Goal: Information Seeking & Learning: Compare options

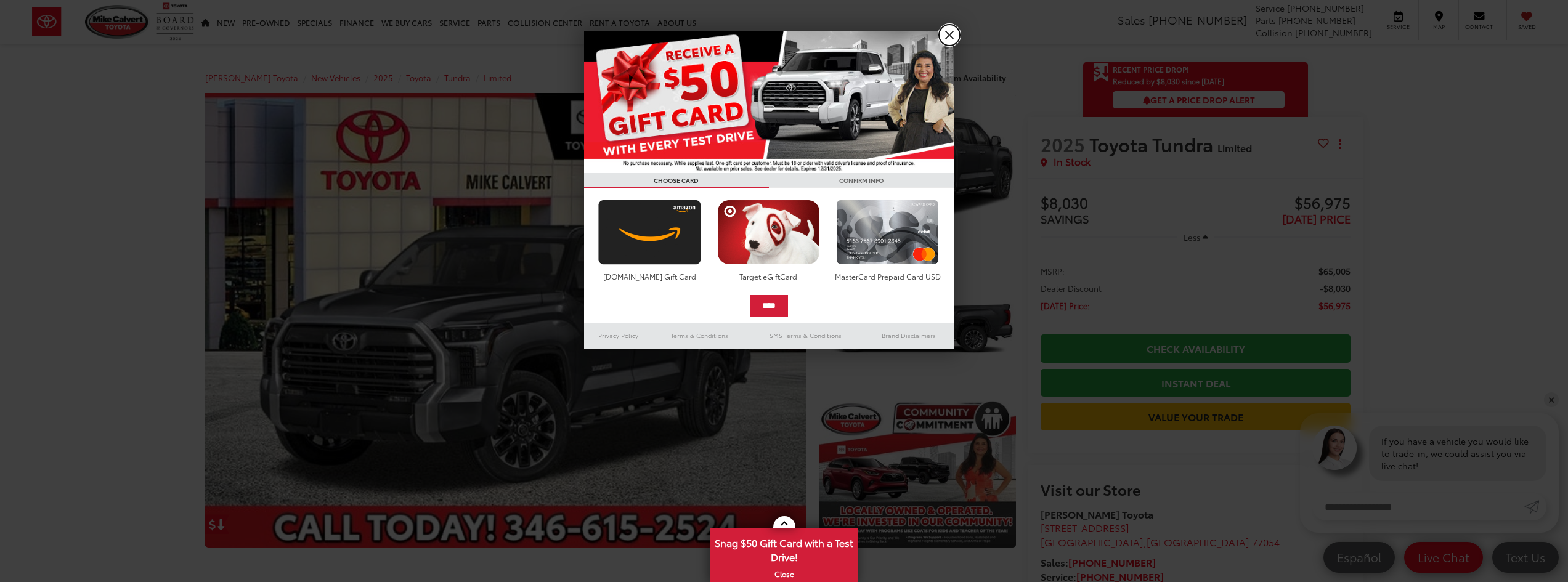
click at [955, 36] on link "X" at bounding box center [950, 35] width 21 height 21
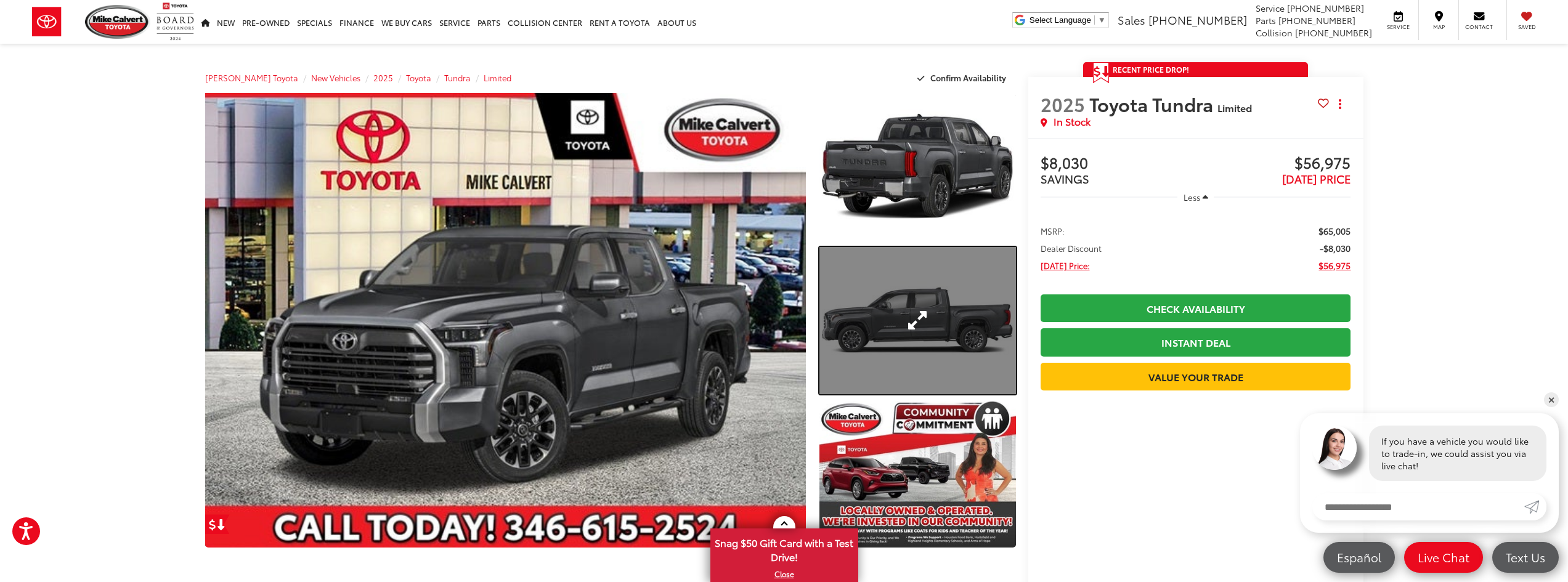
click at [927, 313] on link "Expand Photo 2" at bounding box center [917, 320] width 196 height 147
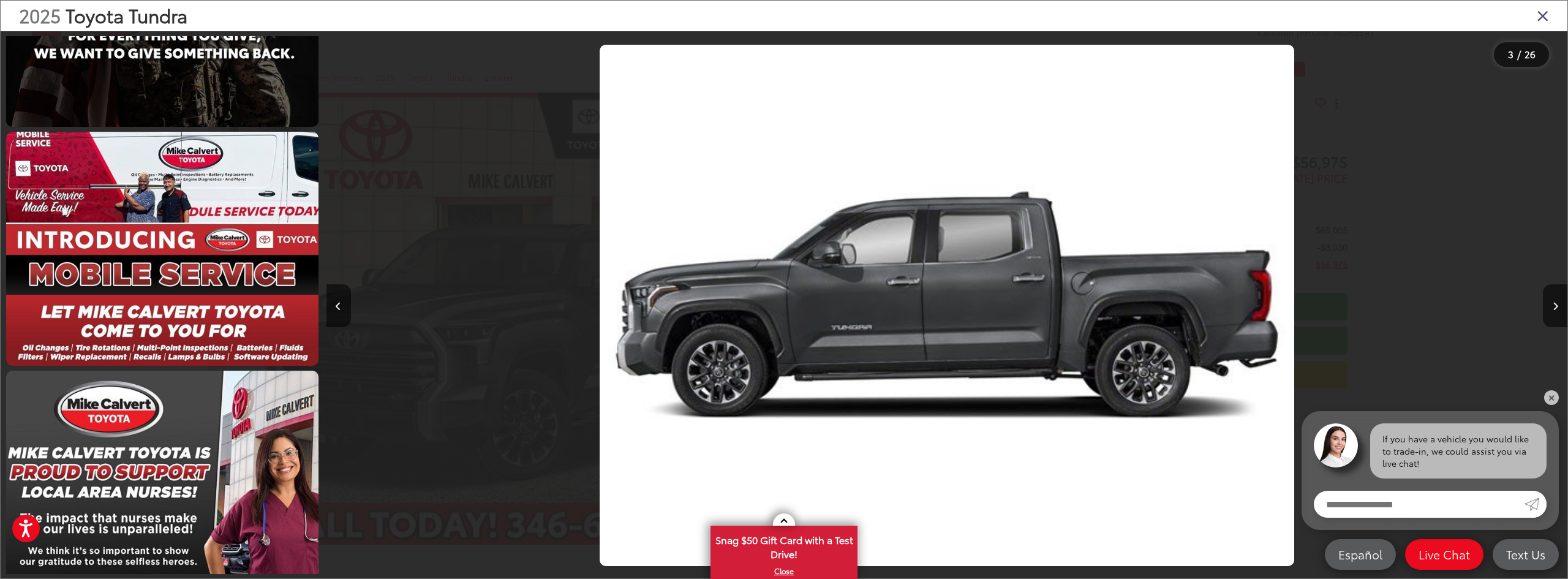
scroll to position [1712, 0]
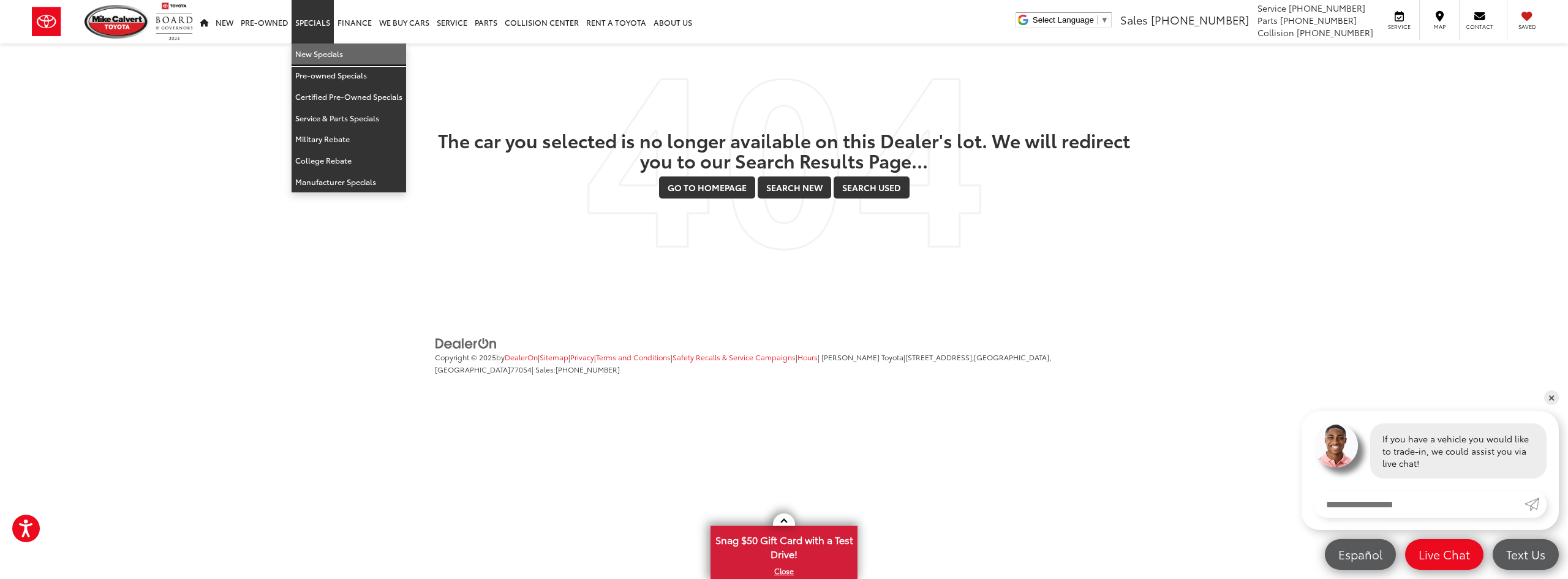
click at [327, 50] on link "New Specials" at bounding box center [348, 54] width 114 height 22
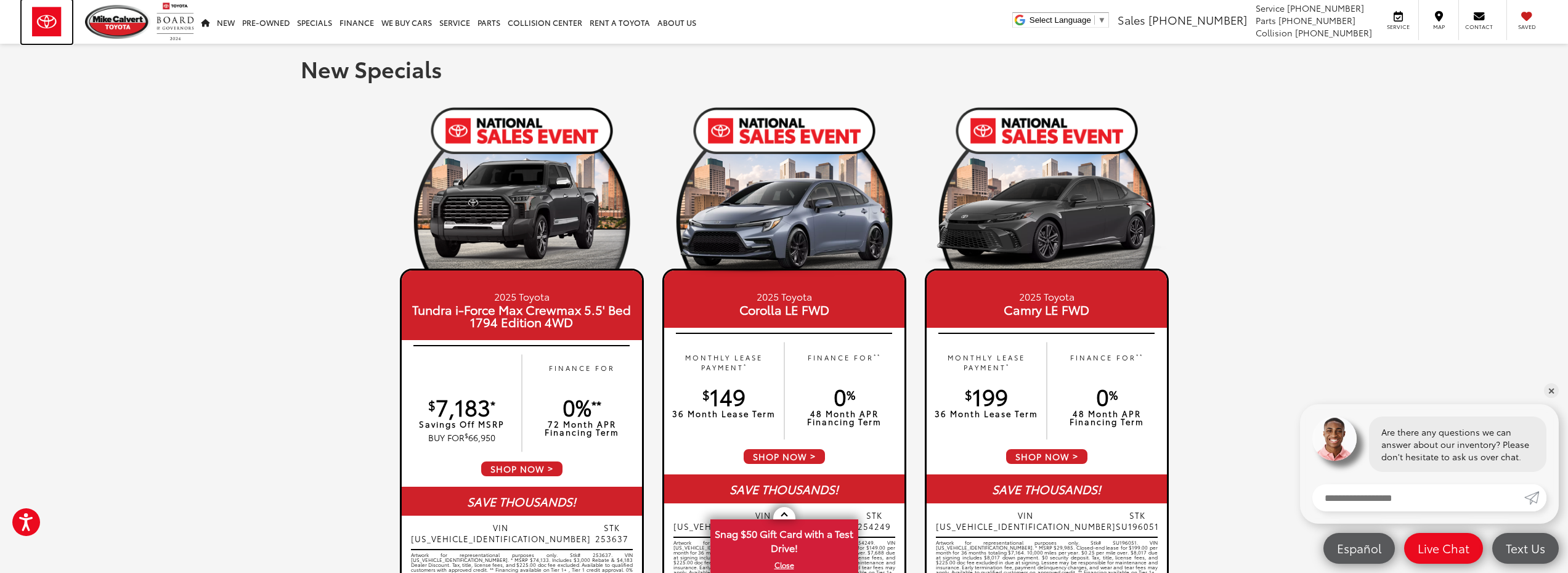
click at [53, 26] on img at bounding box center [47, 22] width 51 height 44
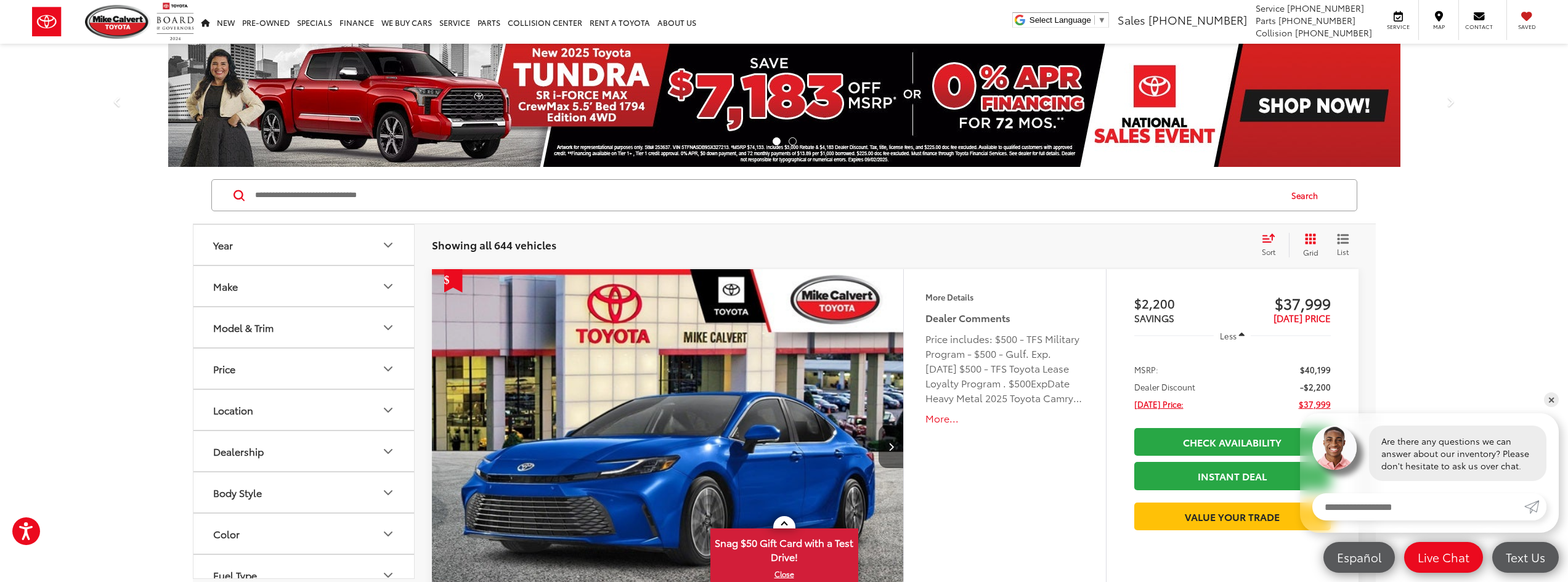
click at [338, 195] on input "Search by Make, Model, or Keyword" at bounding box center [766, 195] width 1026 height 30
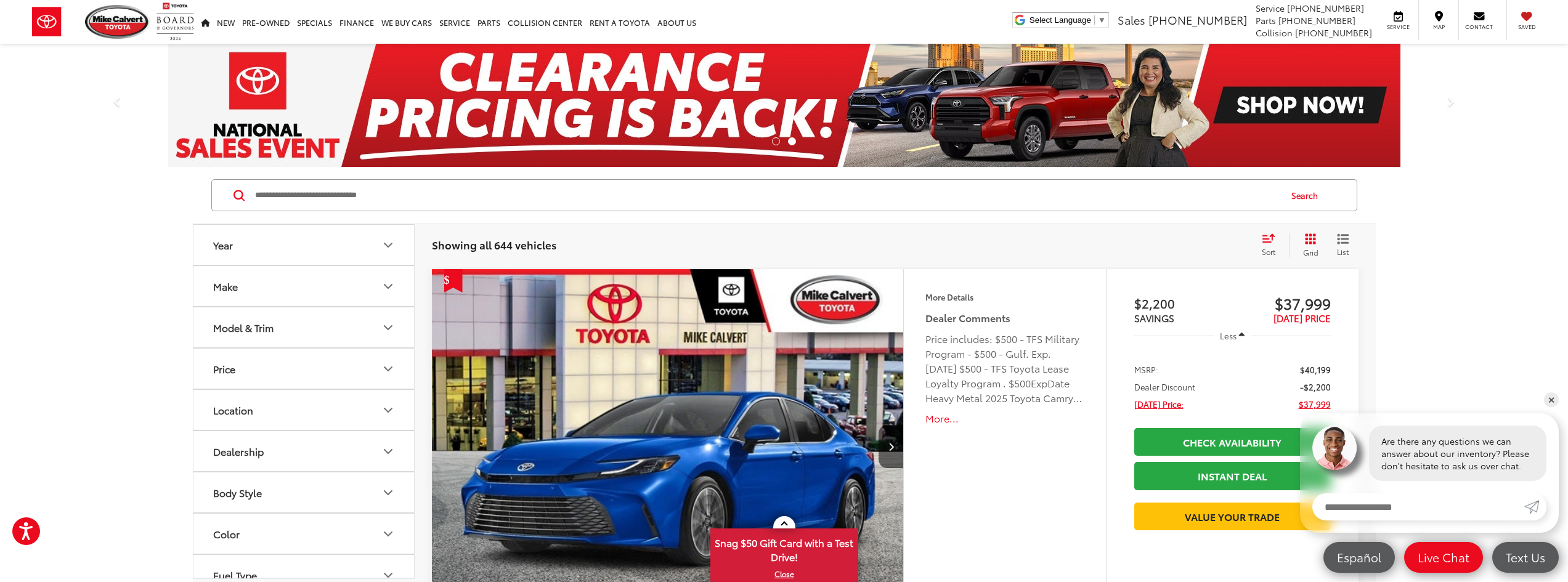
click at [280, 323] on button "Model & Trim" at bounding box center [304, 327] width 222 height 40
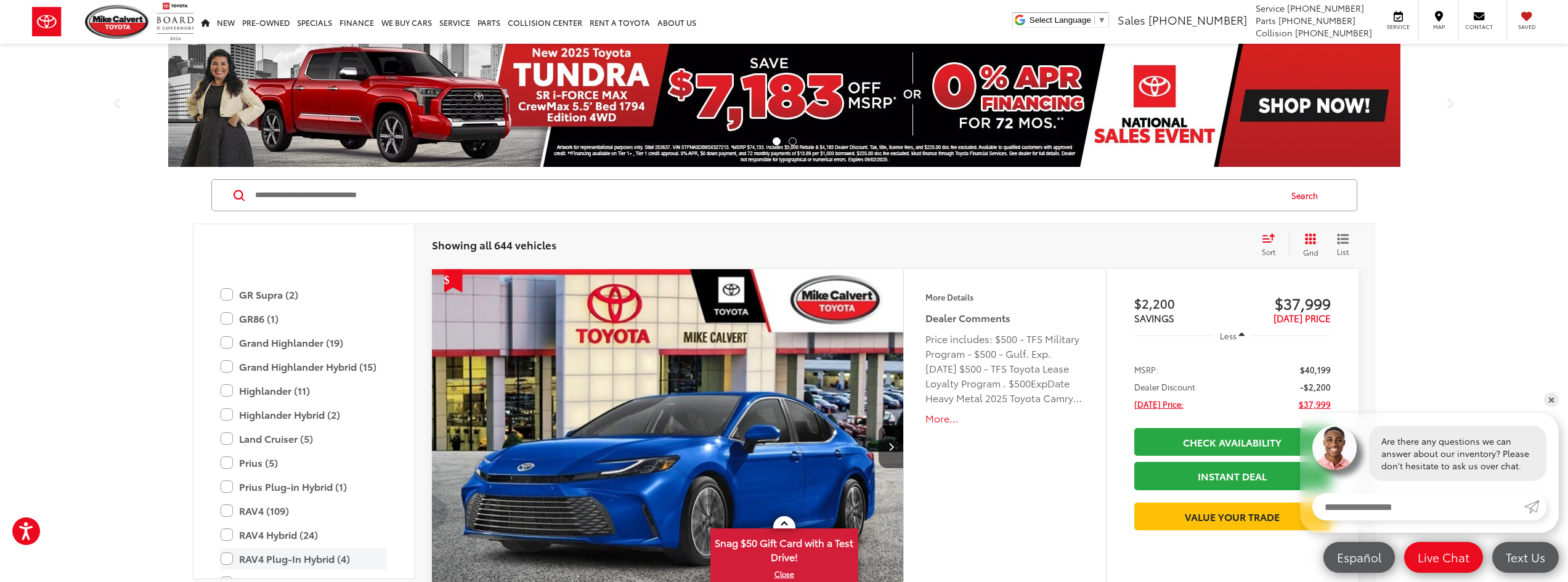
scroll to position [608, 0]
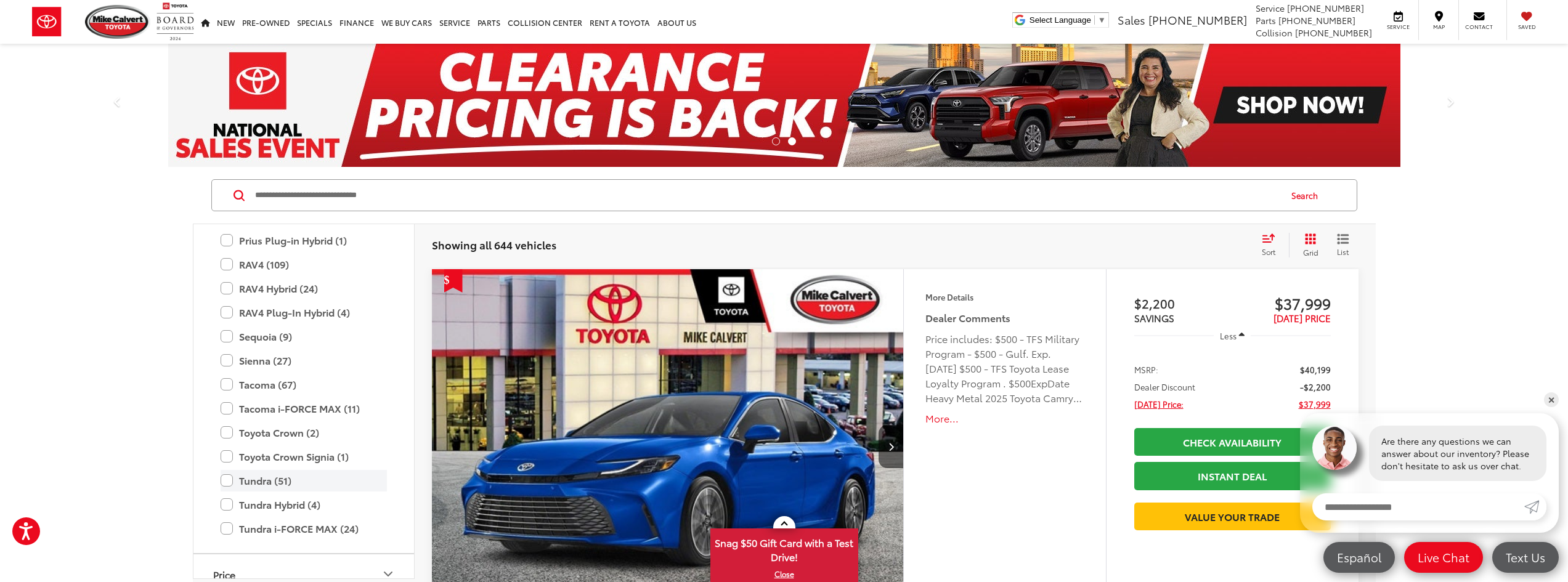
click at [271, 481] on label "Tundra (51)" at bounding box center [304, 481] width 166 height 22
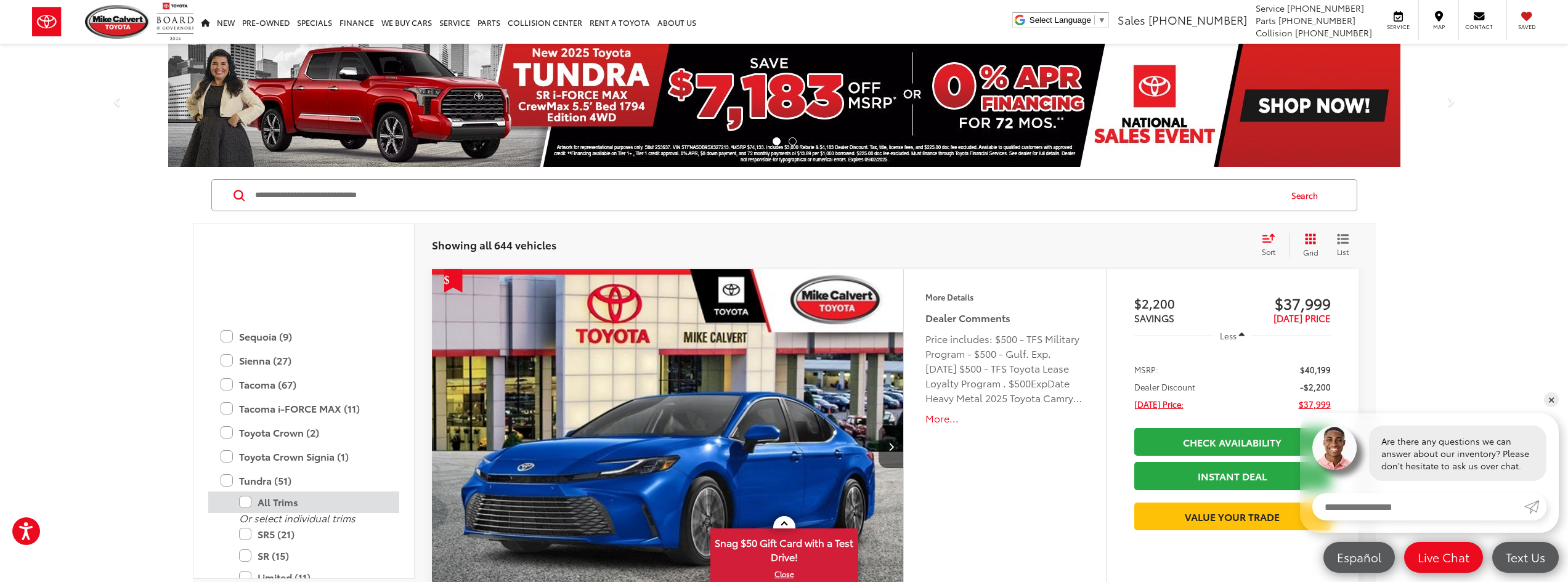
scroll to position [731, 0]
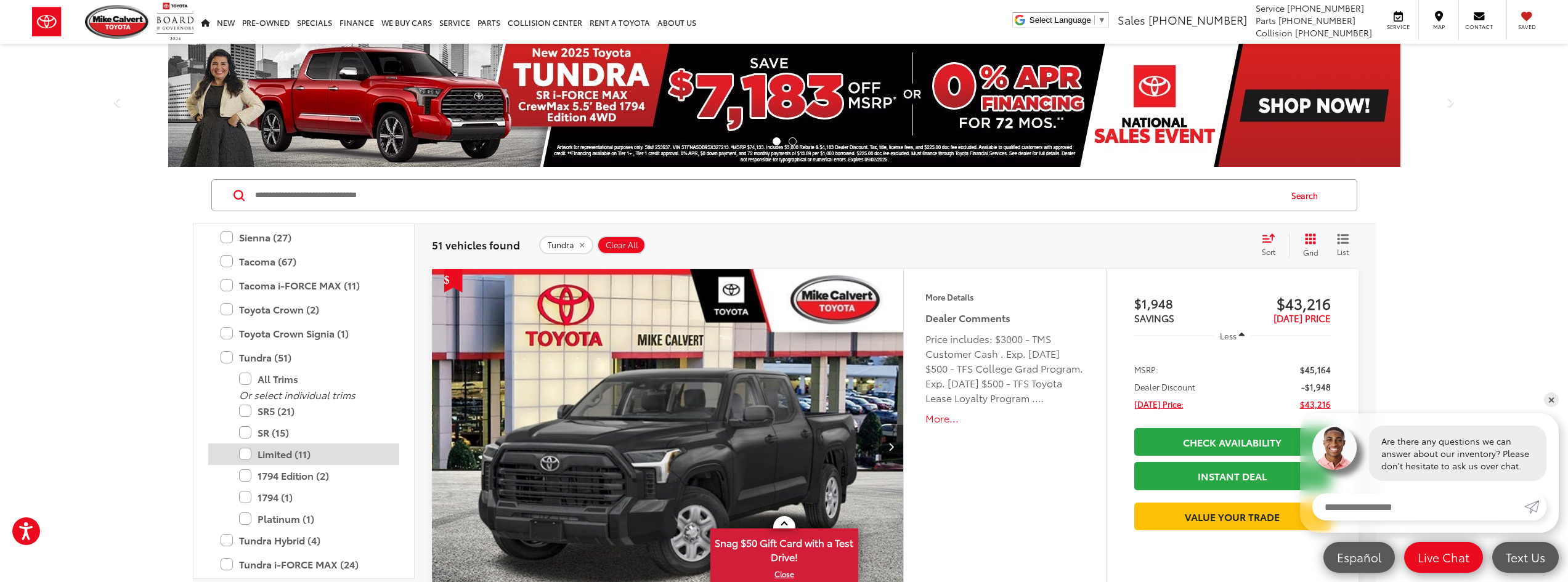
click at [277, 460] on label "Limited (11)" at bounding box center [313, 454] width 148 height 22
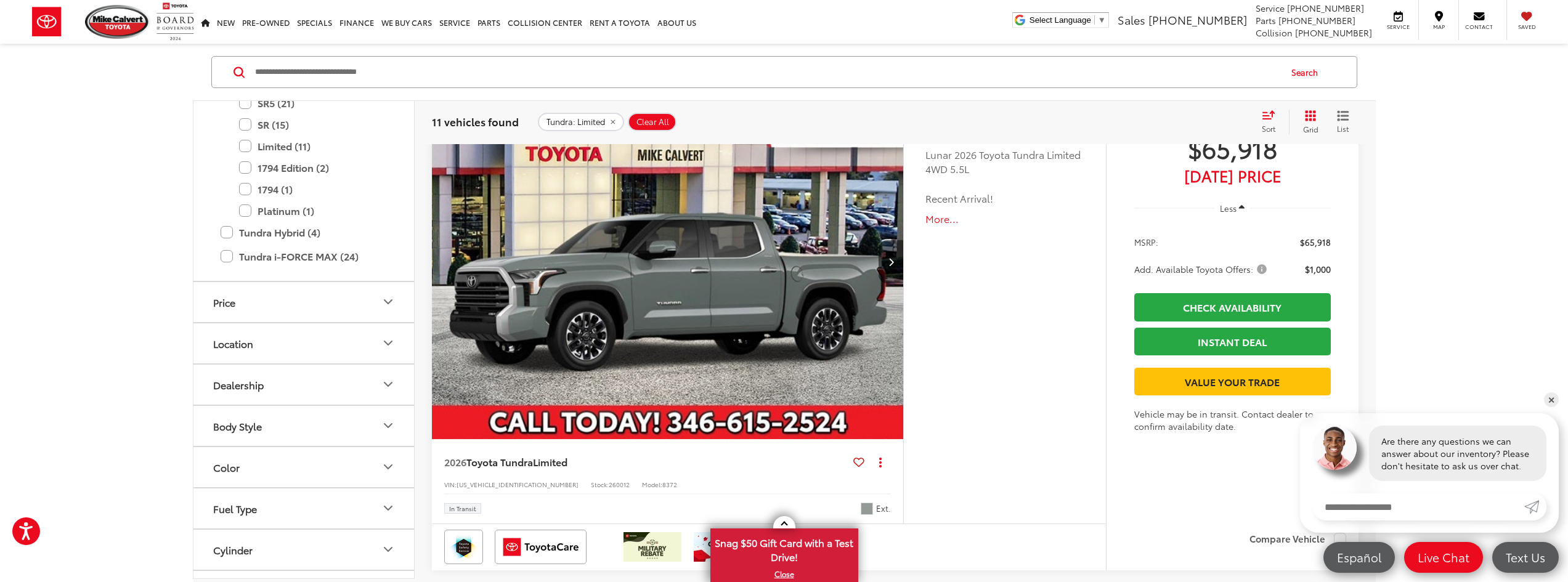
scroll to position [731, 0]
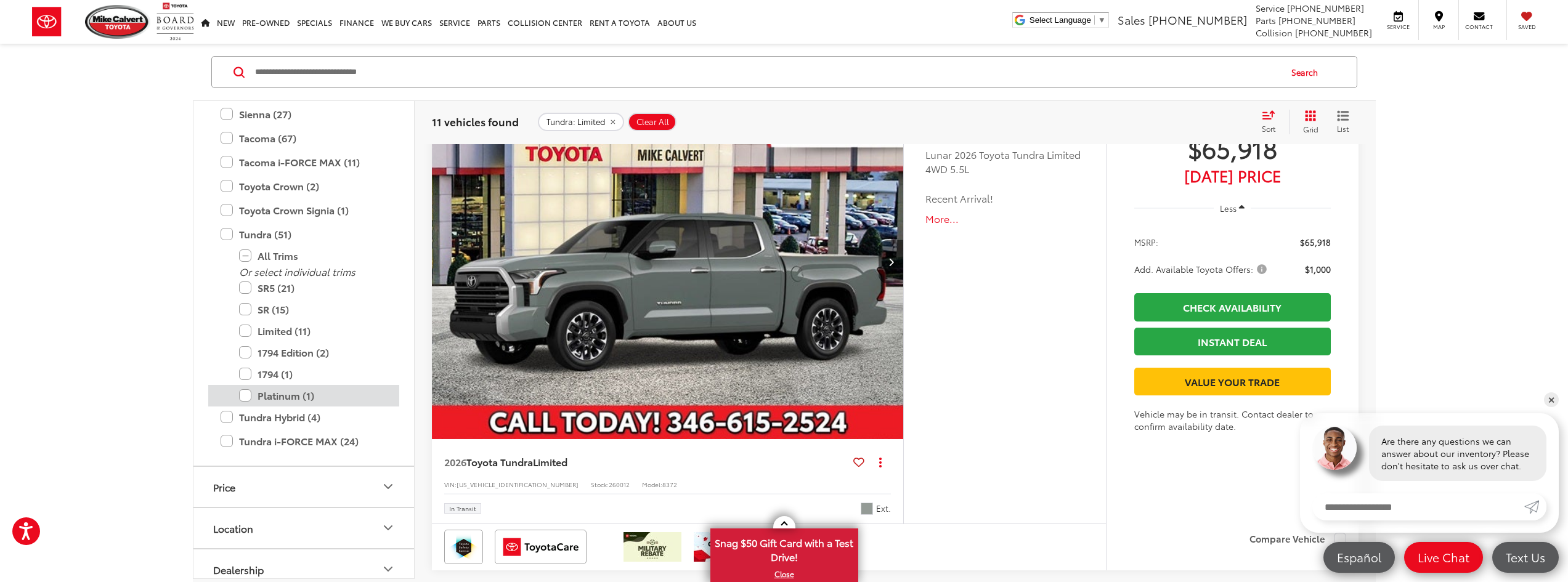
click at [241, 390] on label "Platinum (1)" at bounding box center [313, 395] width 148 height 22
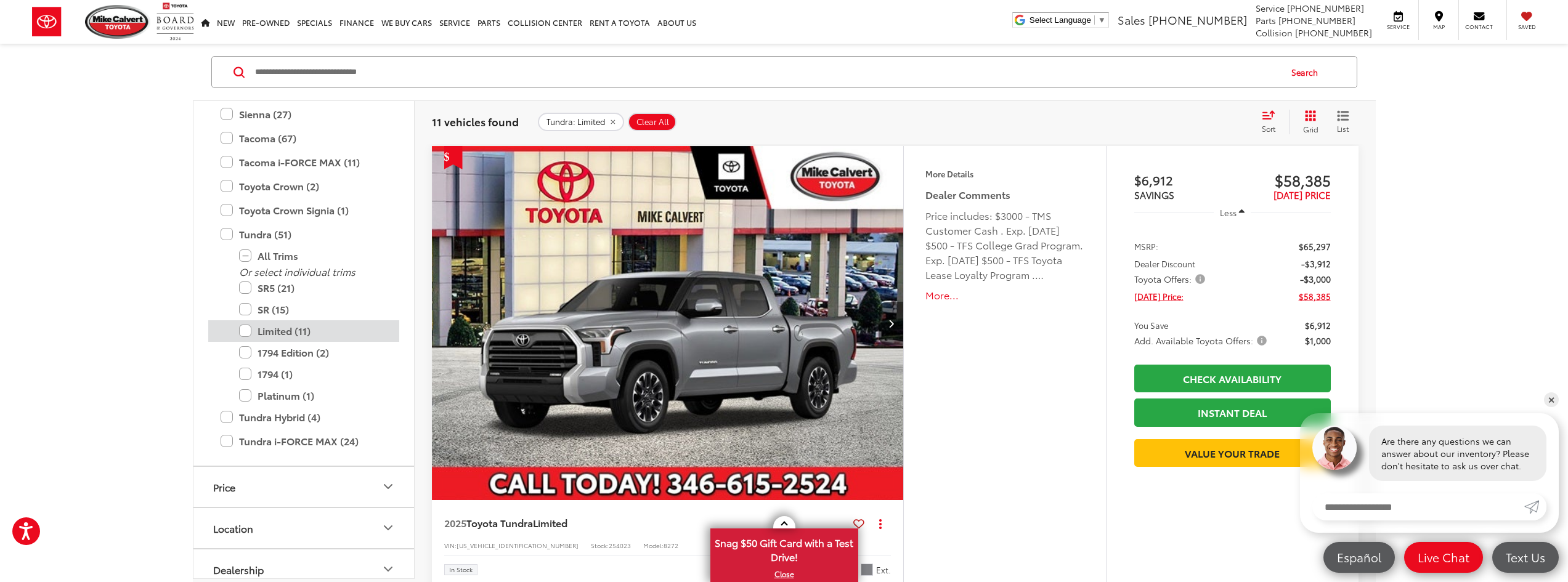
click at [246, 338] on label "Limited (11)" at bounding box center [313, 330] width 148 height 22
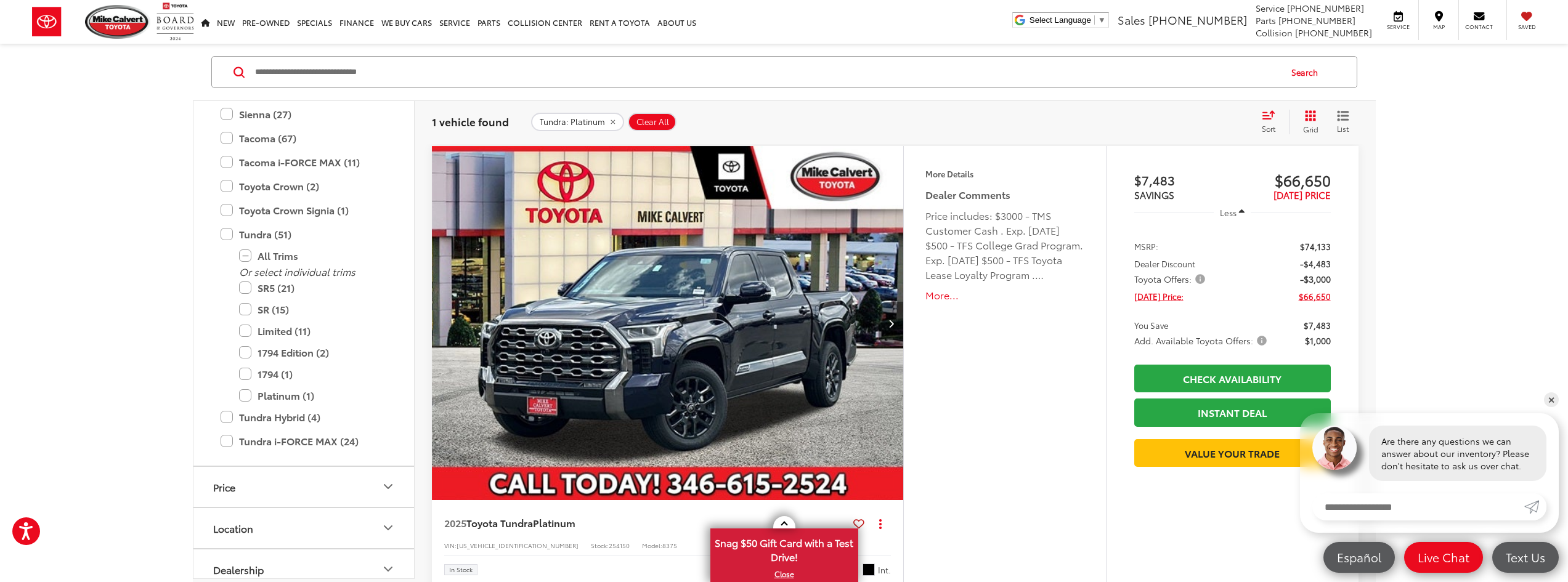
click at [883, 330] on button "Next image" at bounding box center [890, 323] width 25 height 43
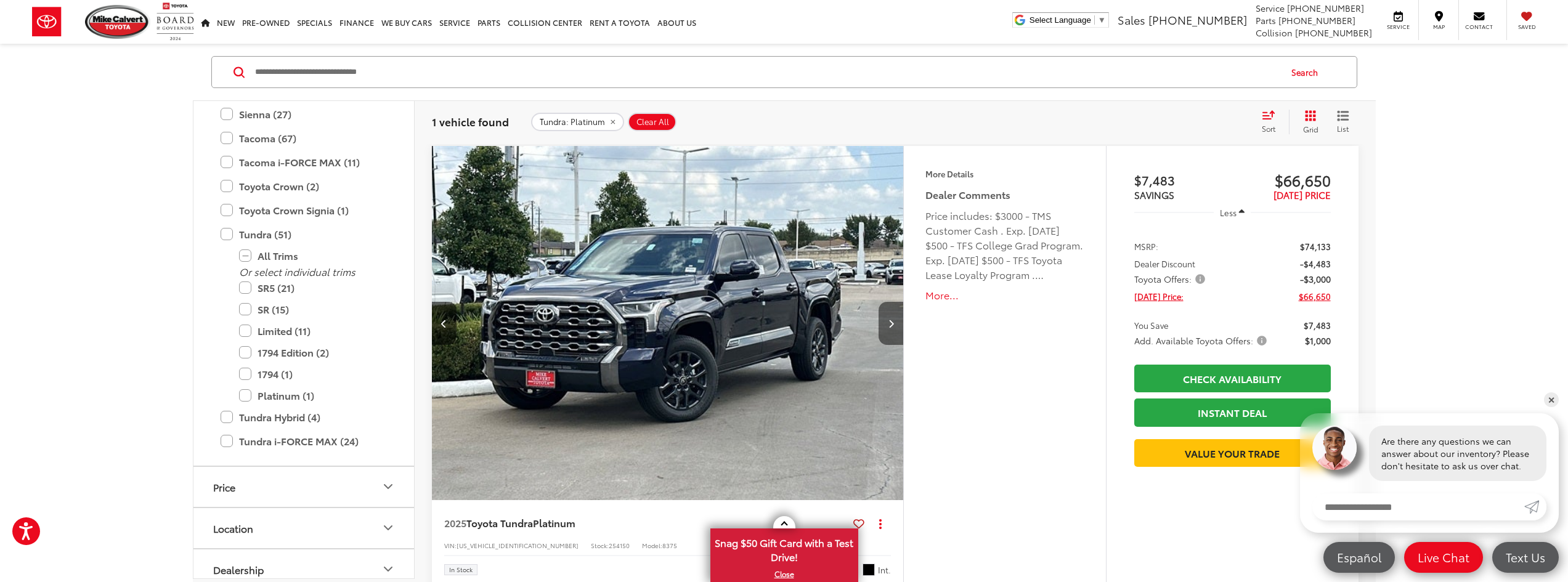
click at [883, 330] on button "Next image" at bounding box center [890, 323] width 25 height 43
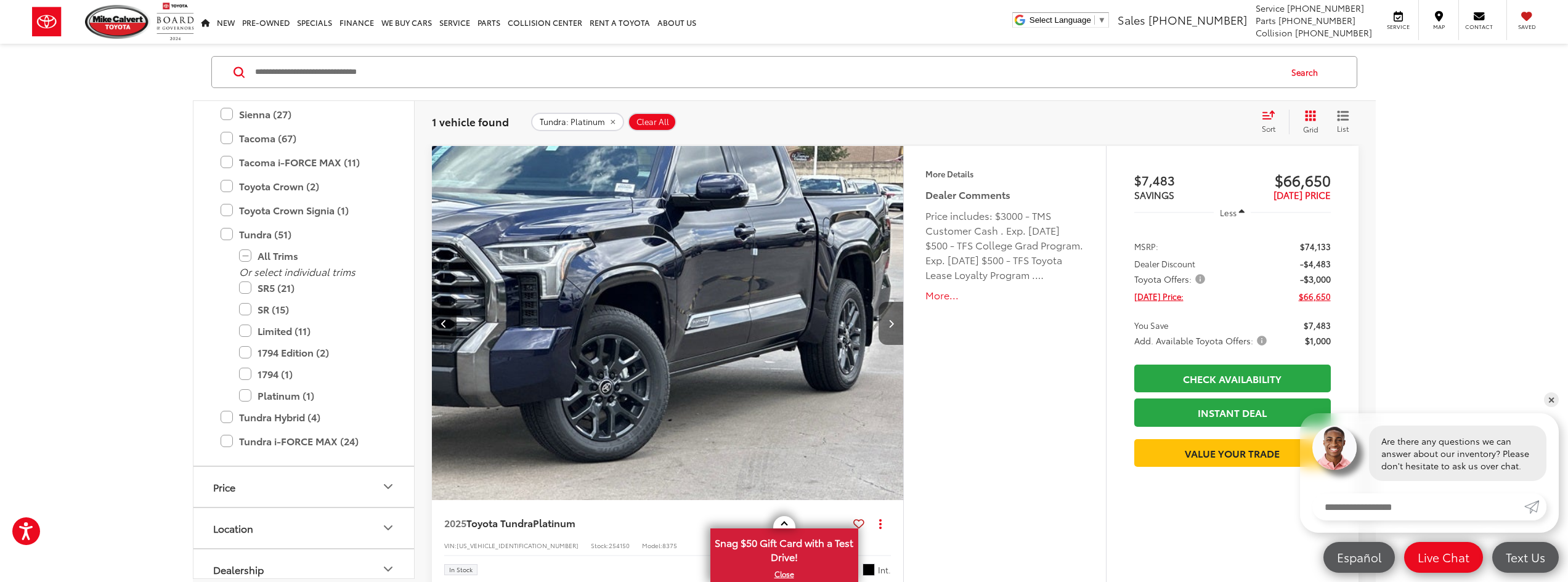
click at [883, 330] on button "Next image" at bounding box center [890, 323] width 25 height 43
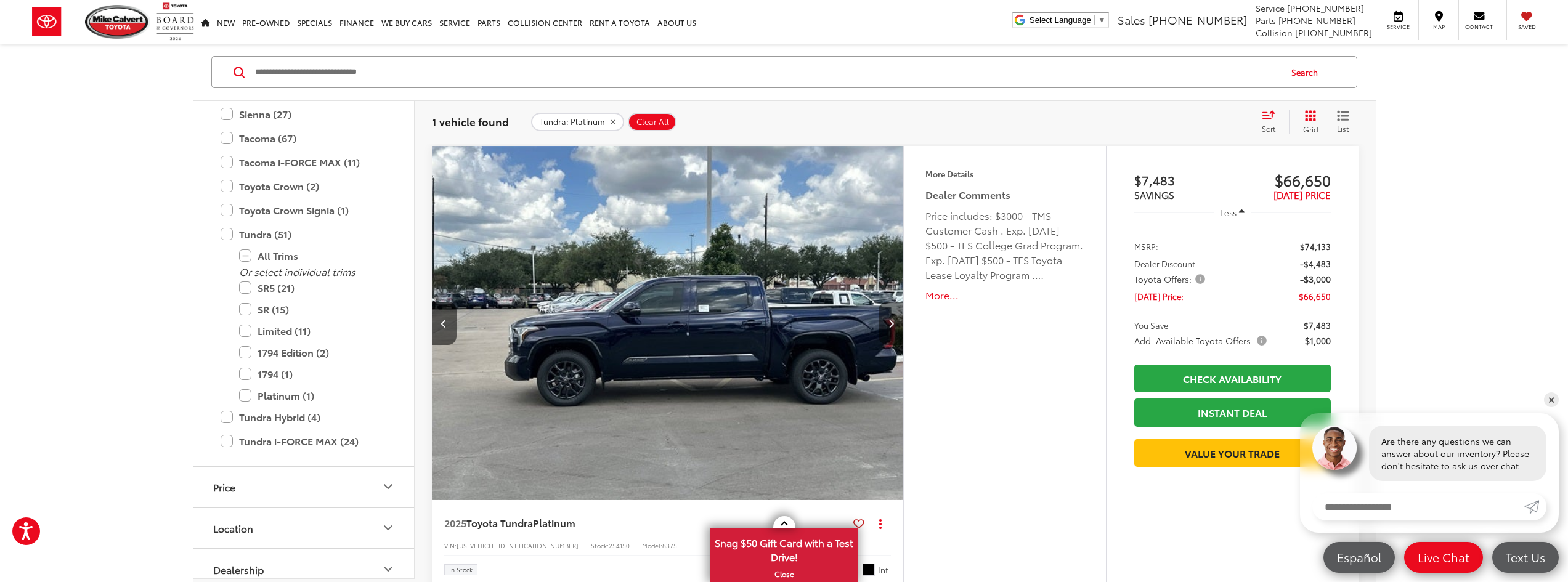
click at [883, 330] on button "Next image" at bounding box center [890, 323] width 25 height 43
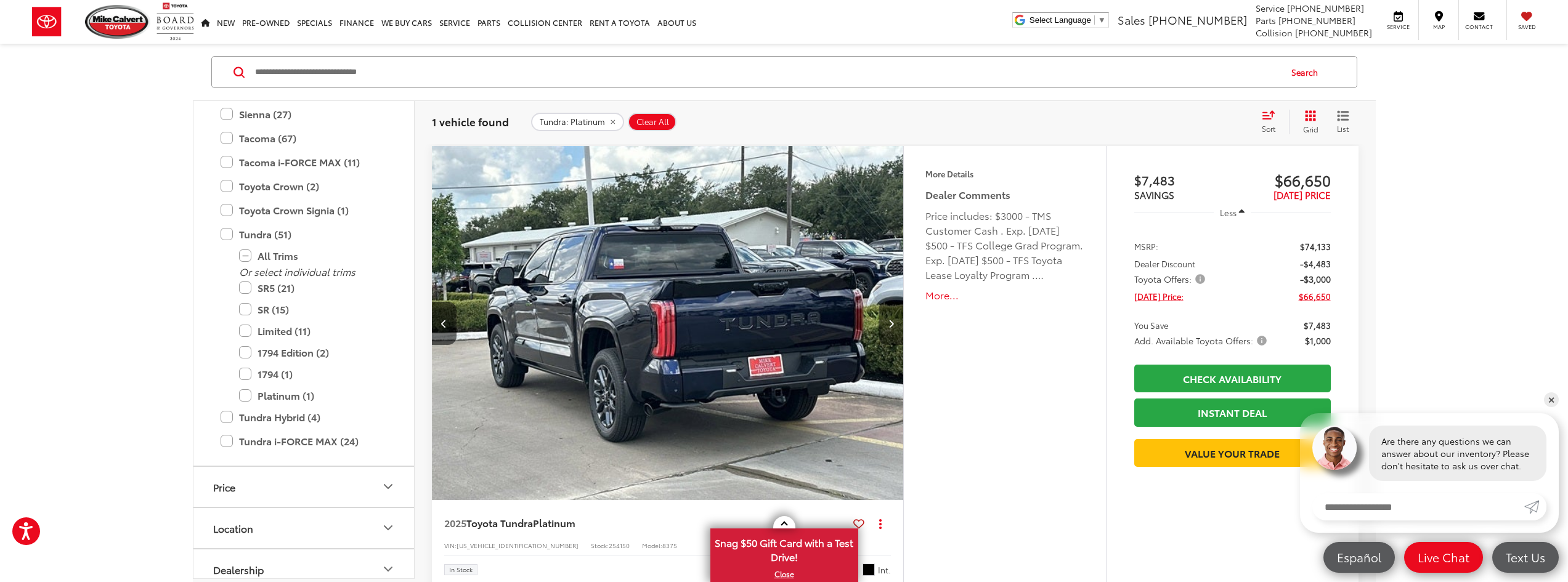
click at [883, 330] on button "Next image" at bounding box center [890, 323] width 25 height 43
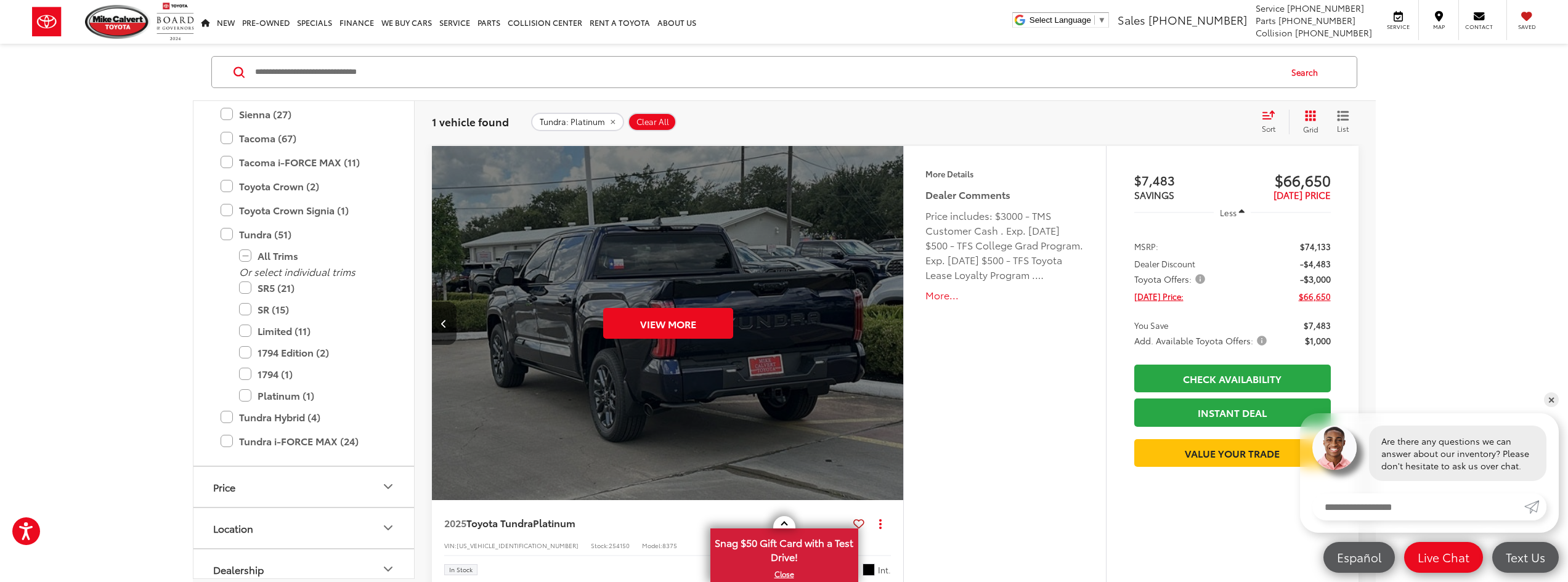
click at [883, 330] on div "View More" at bounding box center [668, 323] width 474 height 355
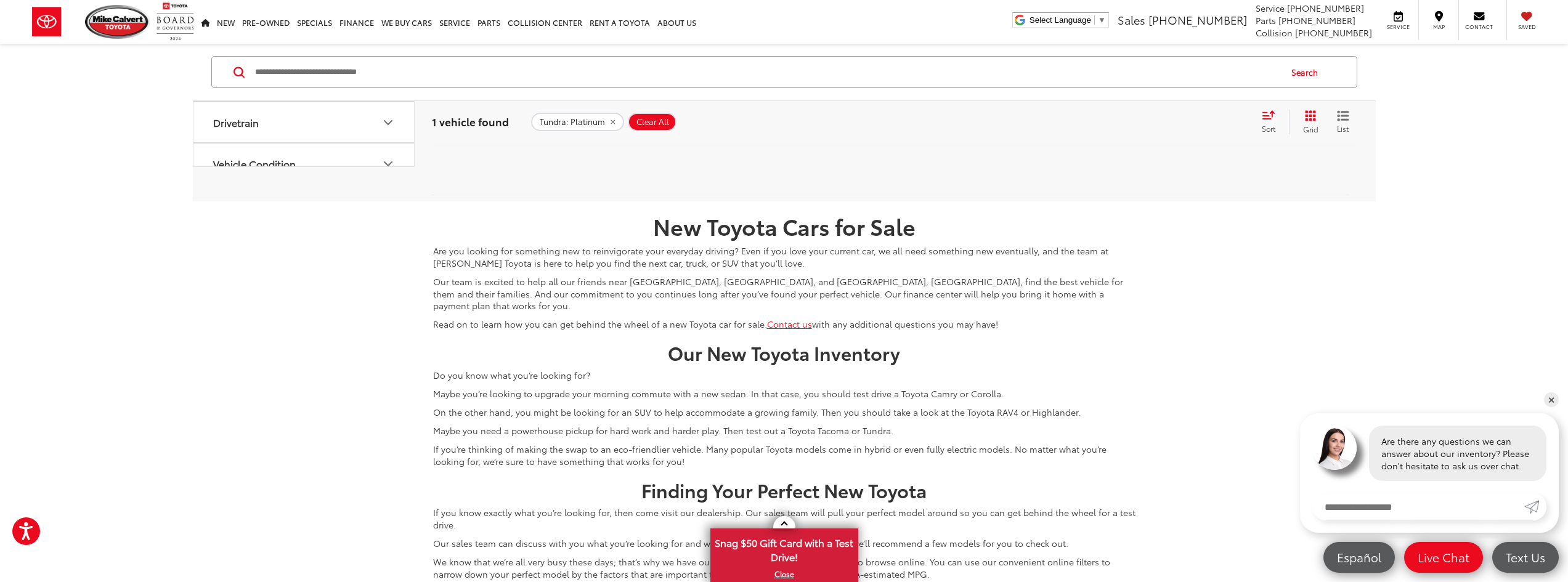
scroll to position [493, 0]
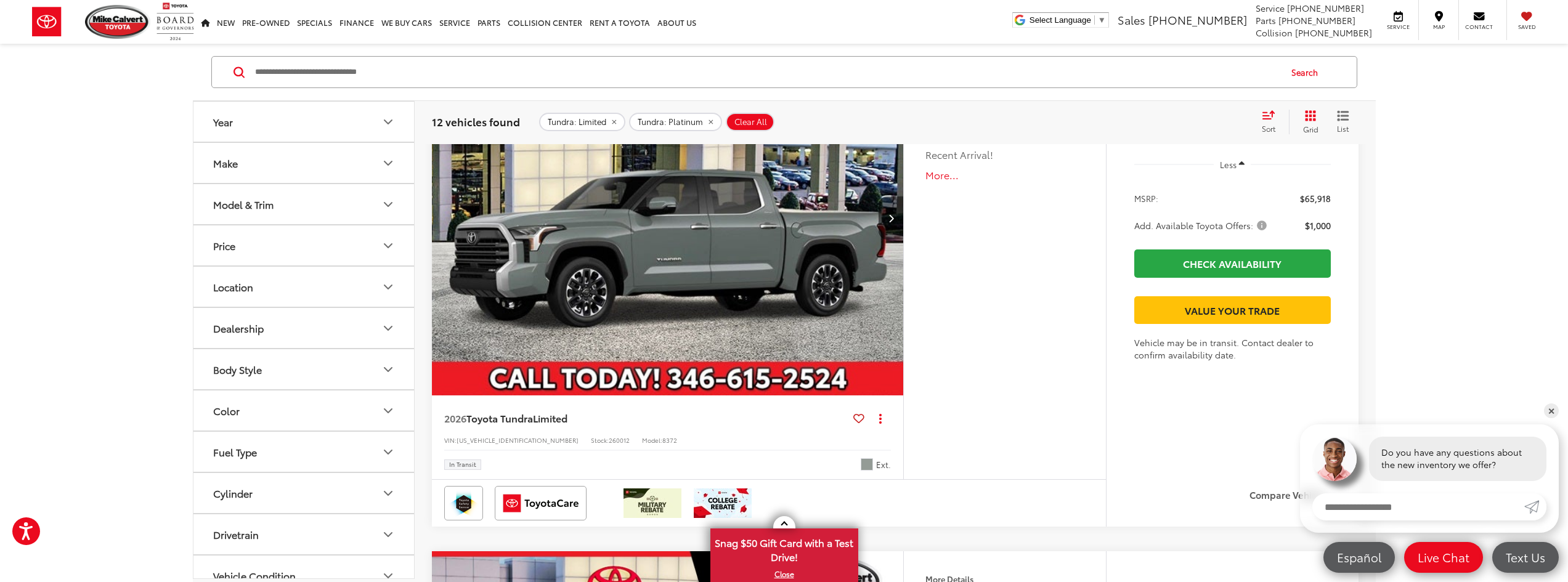
scroll to position [4680, 0]
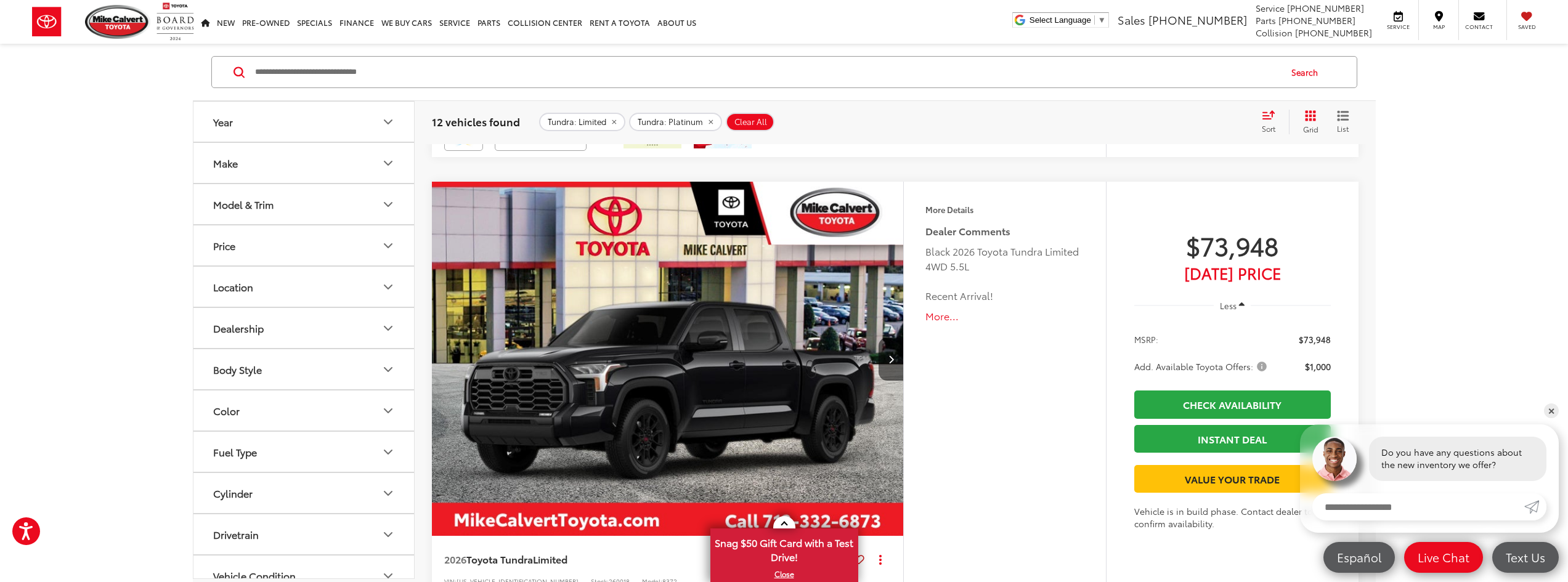
click at [791, 366] on img "2026 Toyota Tundra Limited 0" at bounding box center [668, 359] width 474 height 355
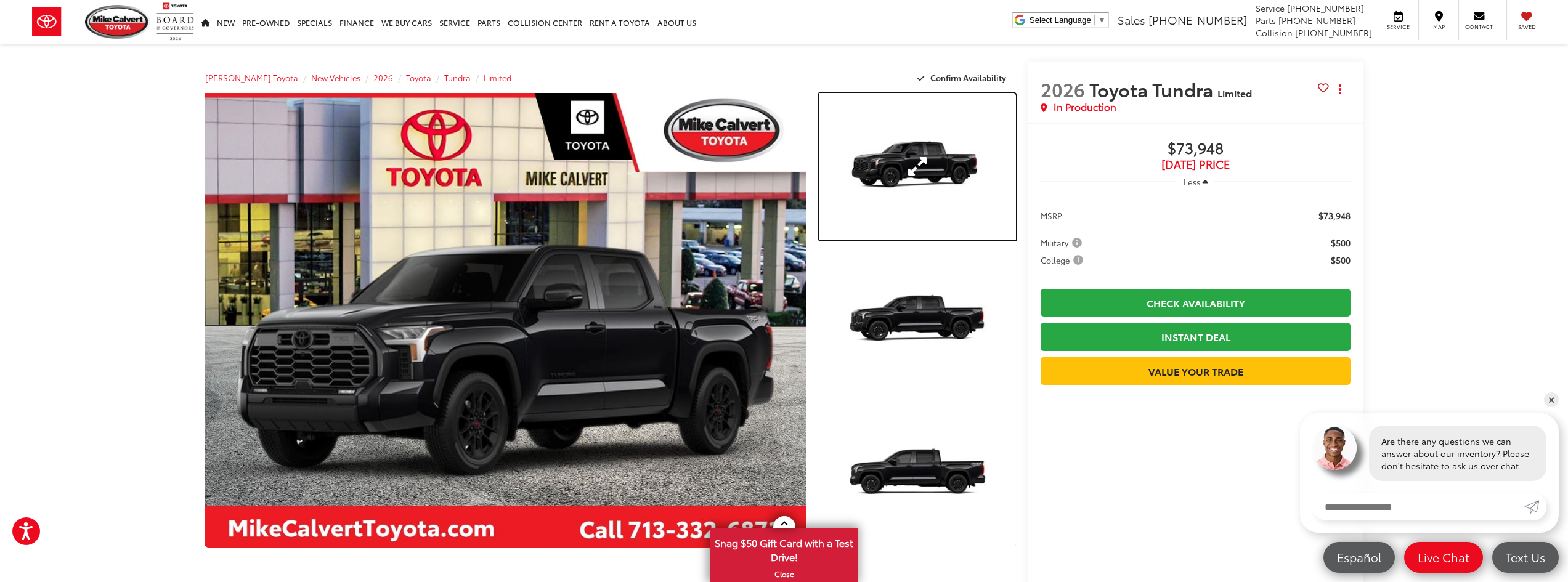
click at [921, 202] on link "Expand Photo 1" at bounding box center [917, 166] width 196 height 147
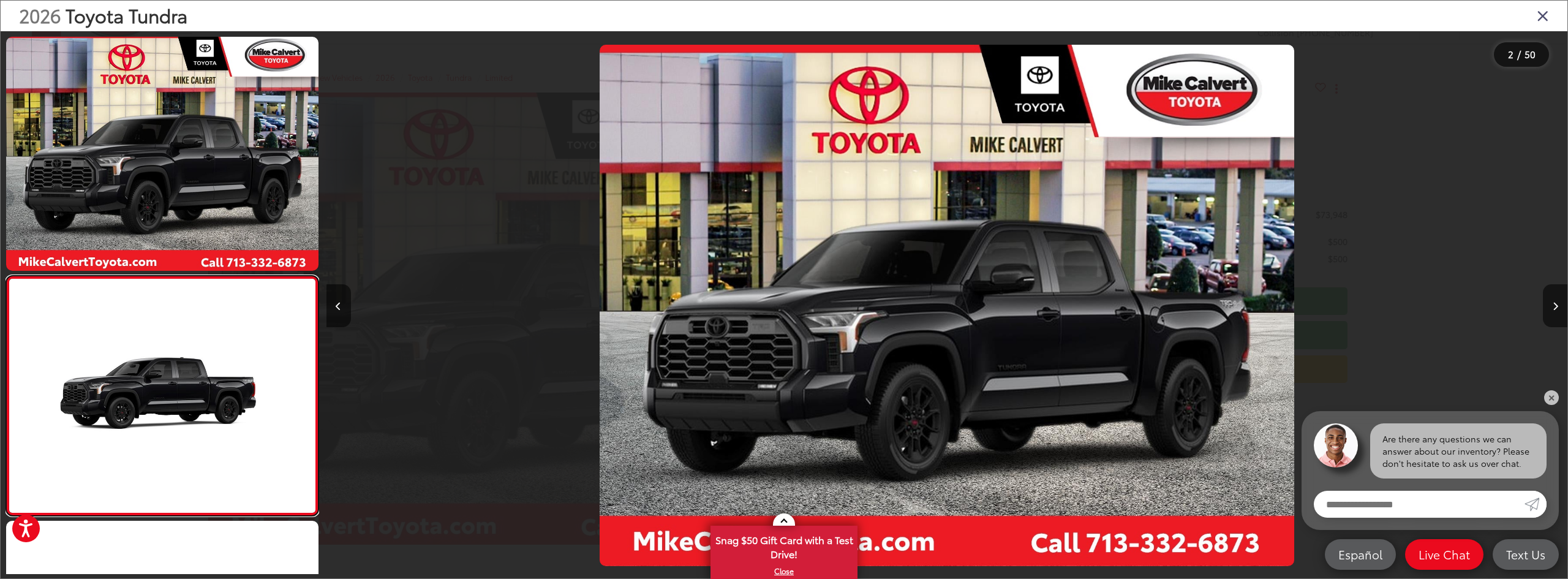
scroll to position [126, 0]
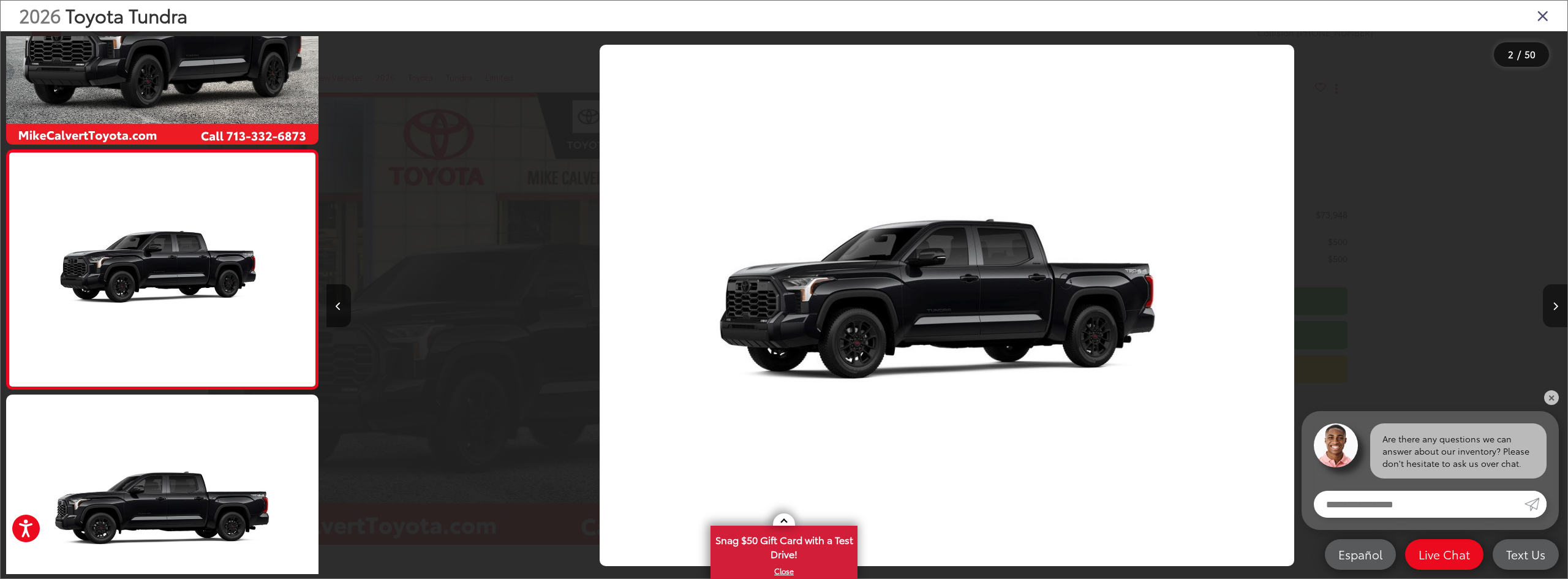
click at [1553, 316] on button "Next image" at bounding box center [1555, 305] width 25 height 43
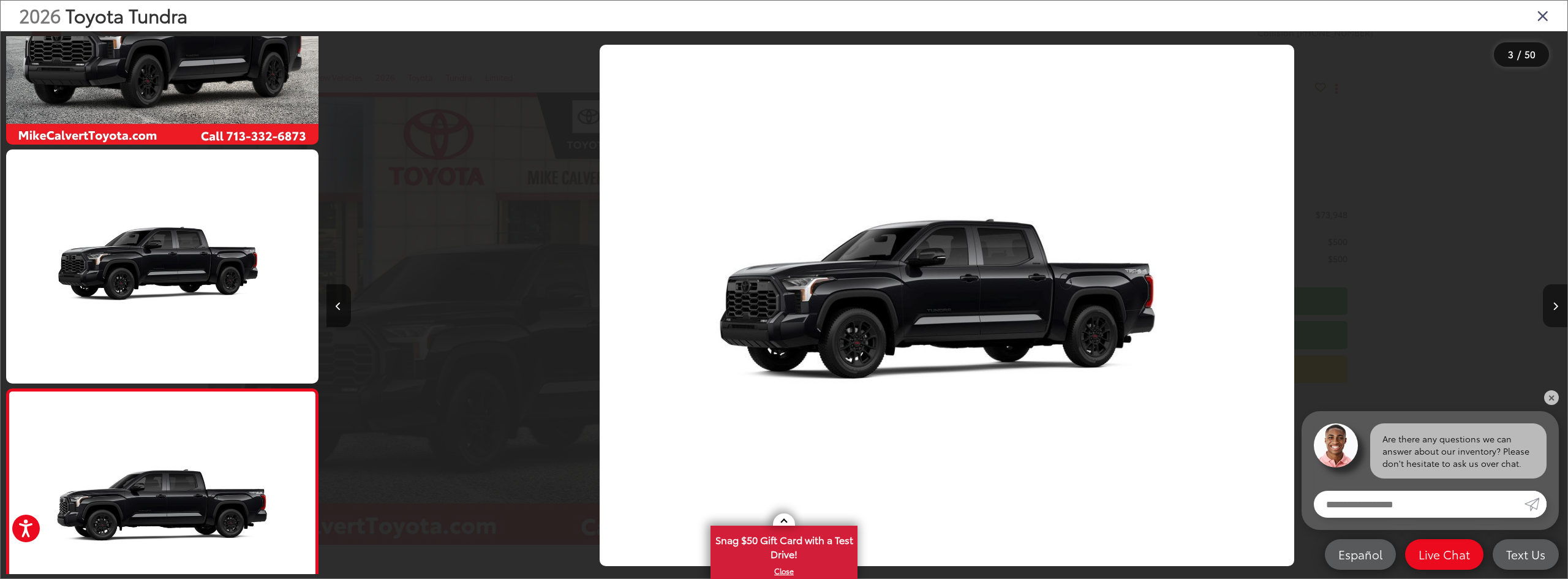
scroll to position [365, 0]
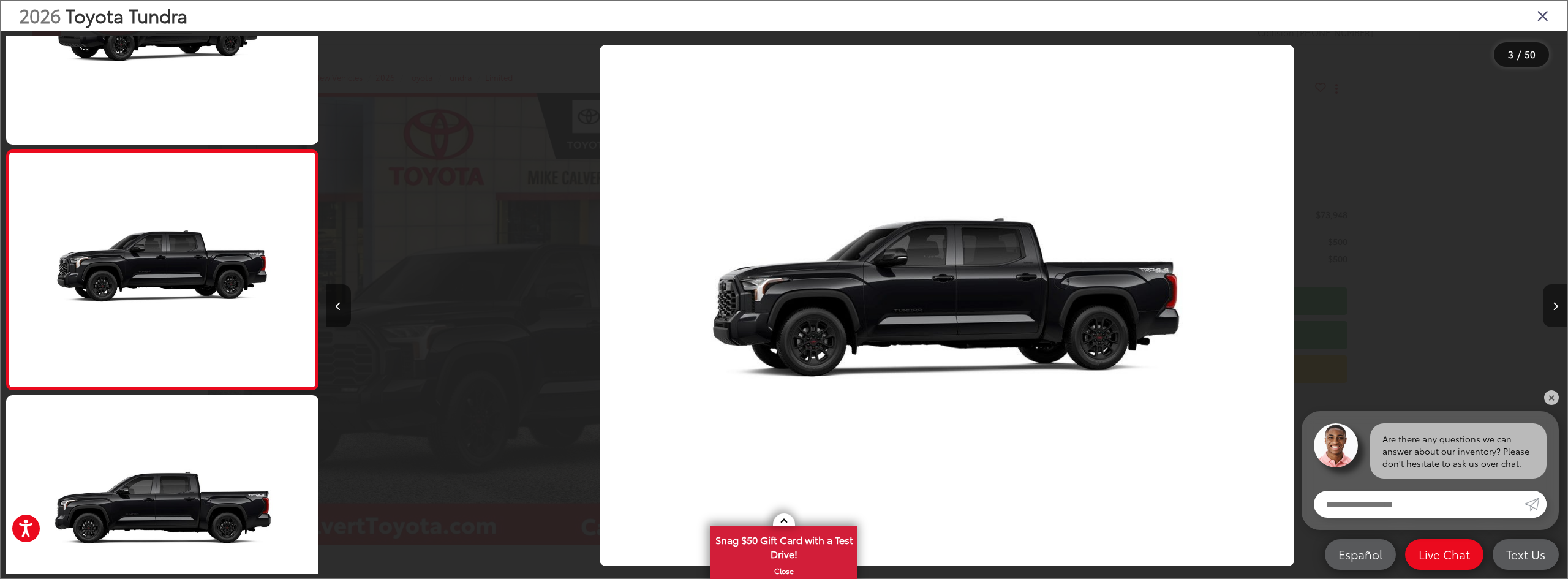
click at [1553, 316] on button "Next image" at bounding box center [1555, 305] width 25 height 43
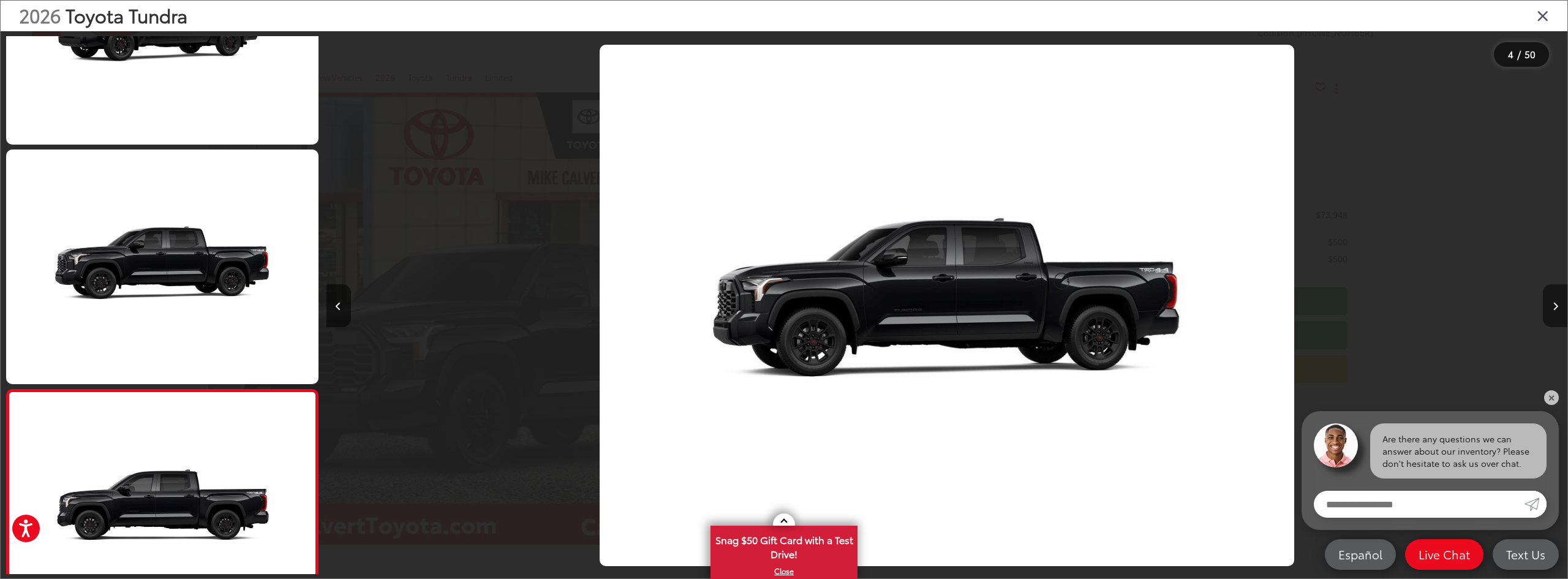
scroll to position [605, 0]
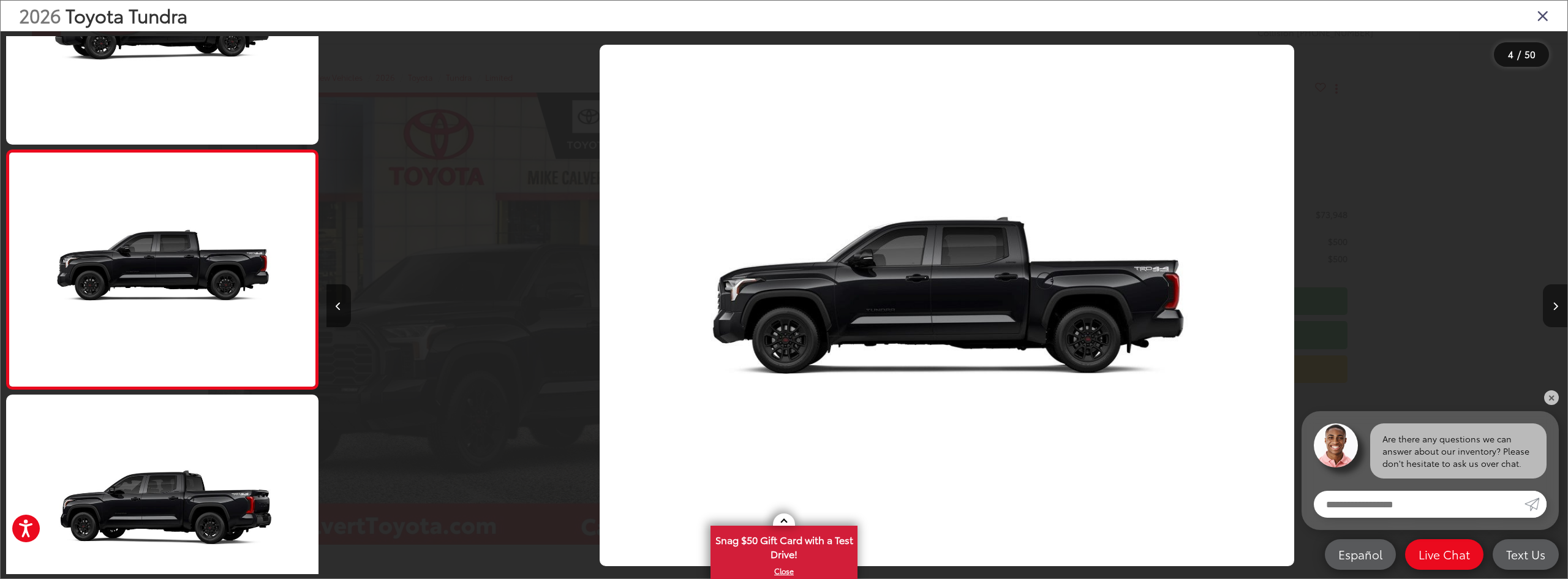
click at [1553, 316] on button "Next image" at bounding box center [1555, 305] width 25 height 43
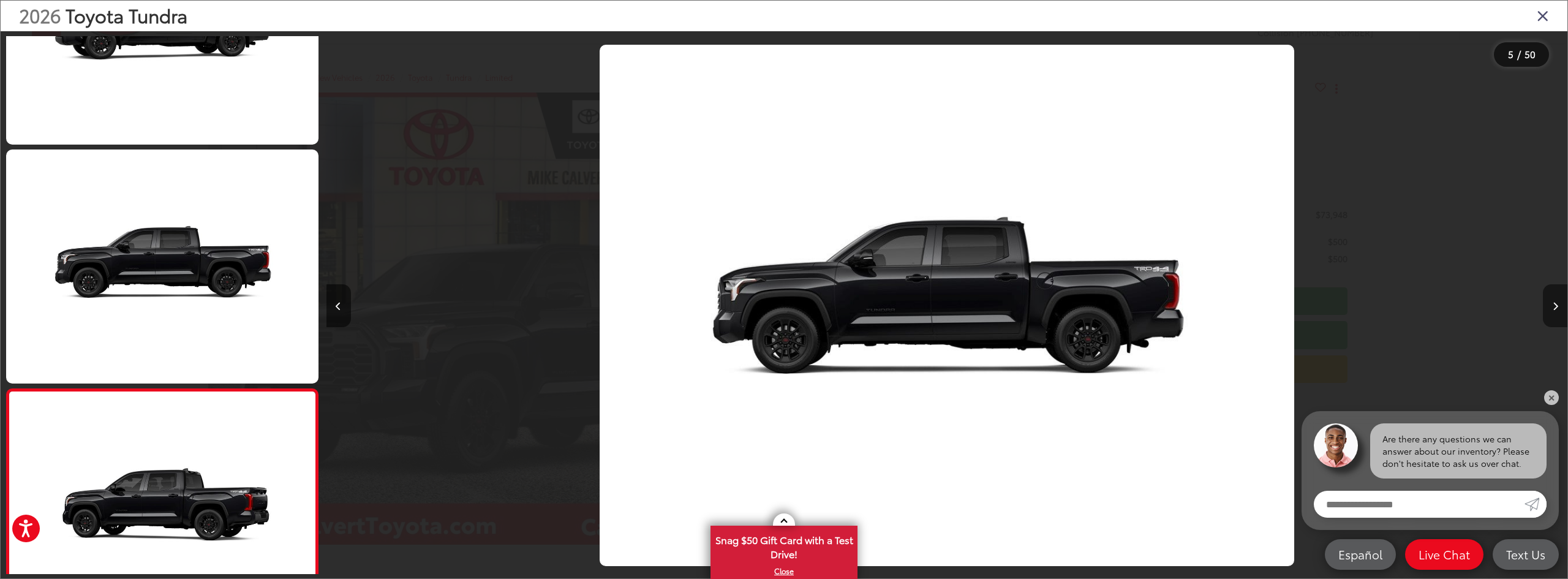
scroll to position [843, 0]
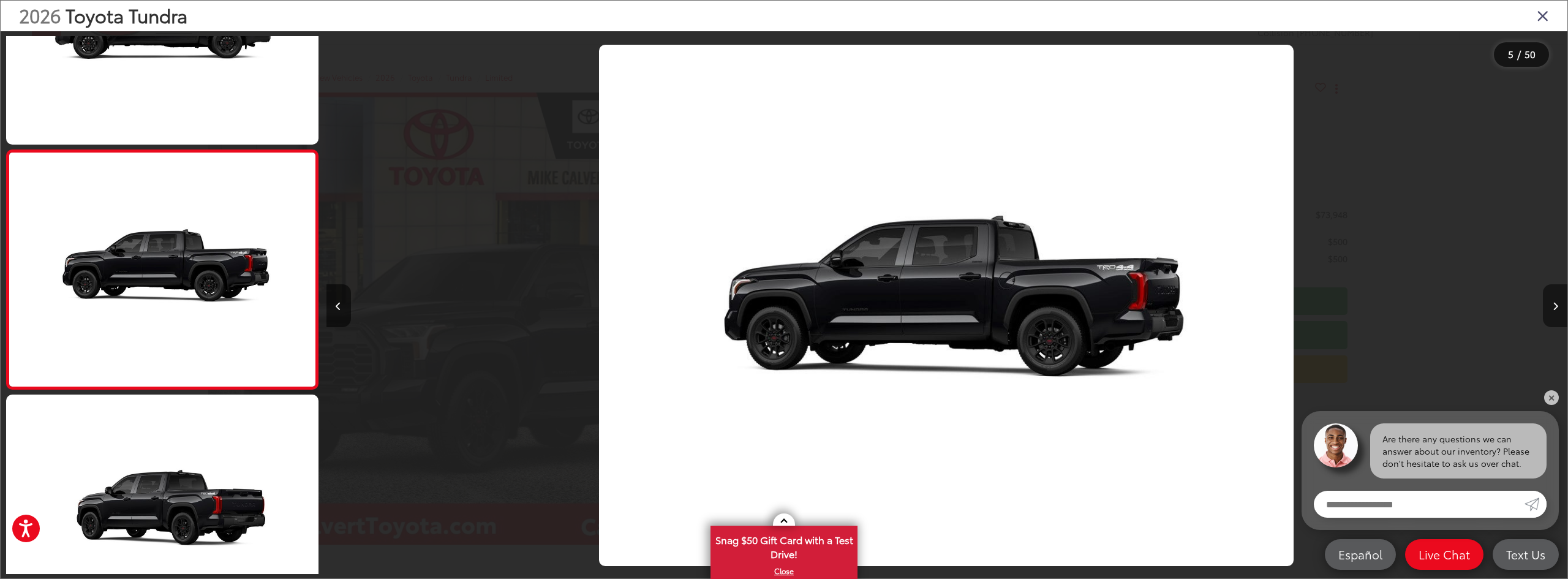
click at [1553, 316] on button "Next image" at bounding box center [1555, 305] width 25 height 43
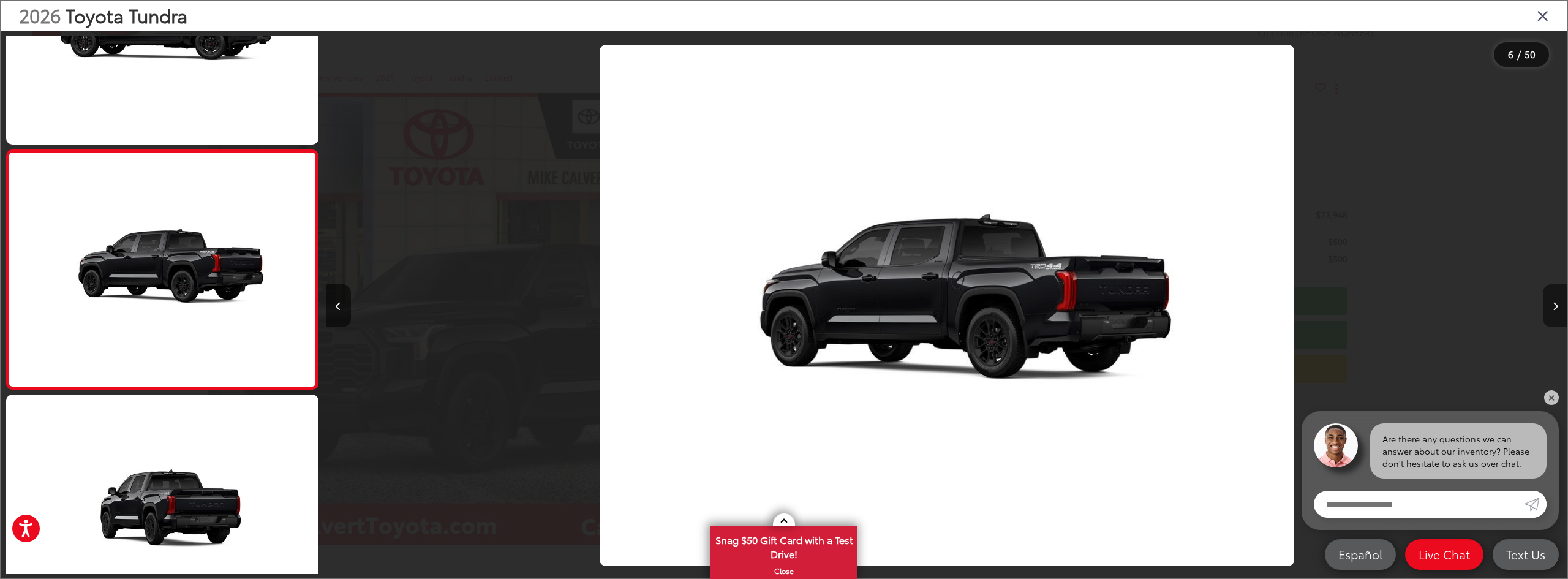
click at [1553, 316] on button "Next image" at bounding box center [1555, 305] width 25 height 43
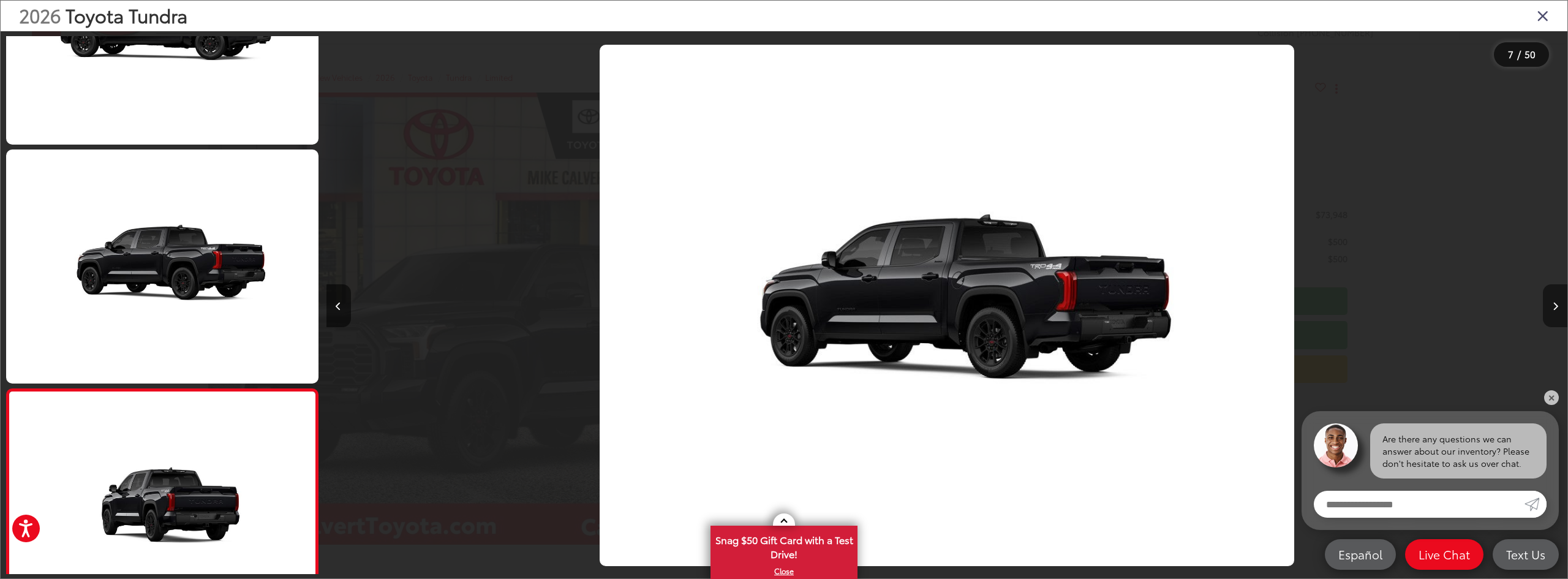
scroll to position [1321, 0]
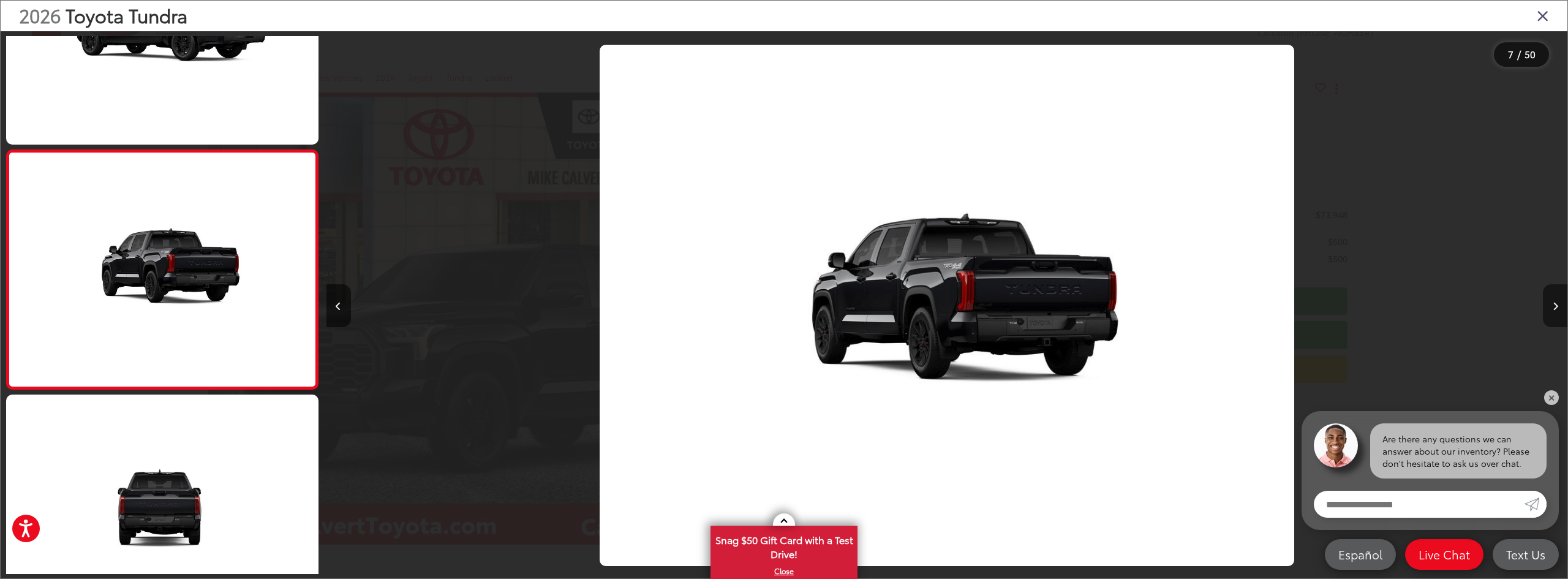
click at [1553, 316] on button "Next image" at bounding box center [1555, 305] width 25 height 43
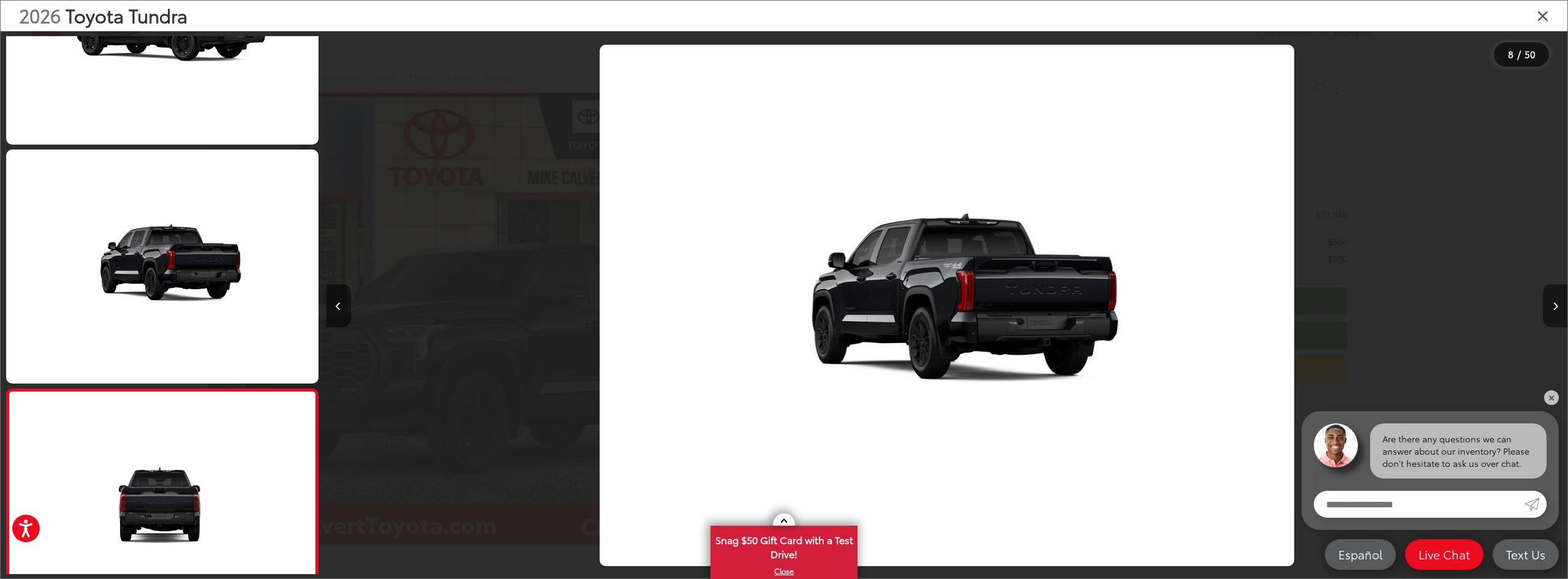
scroll to position [1560, 0]
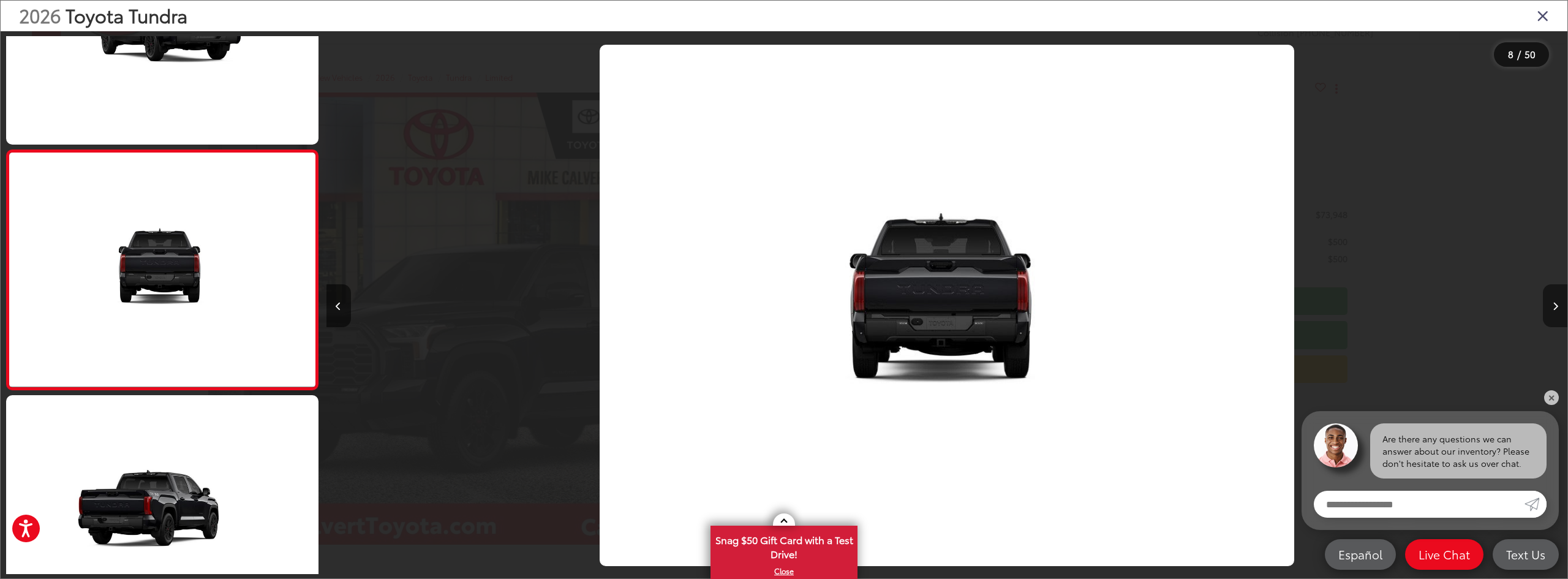
click at [1553, 316] on button "Next image" at bounding box center [1555, 305] width 25 height 43
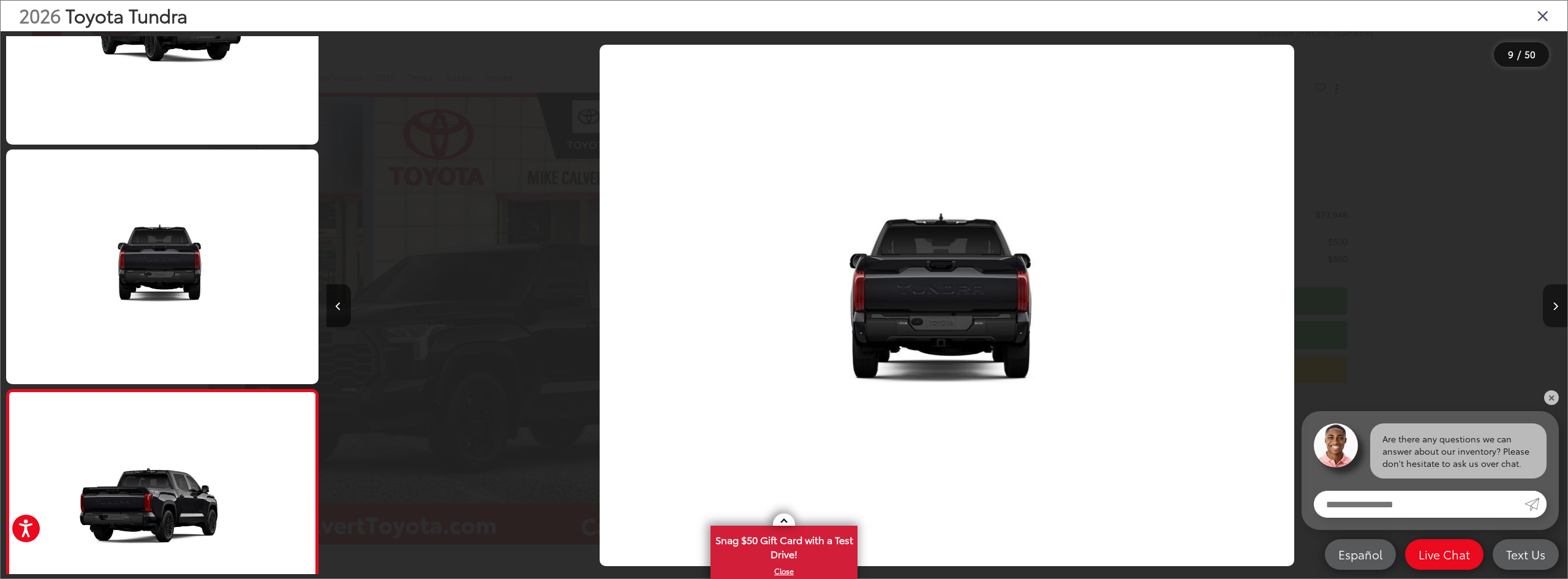
scroll to position [1800, 0]
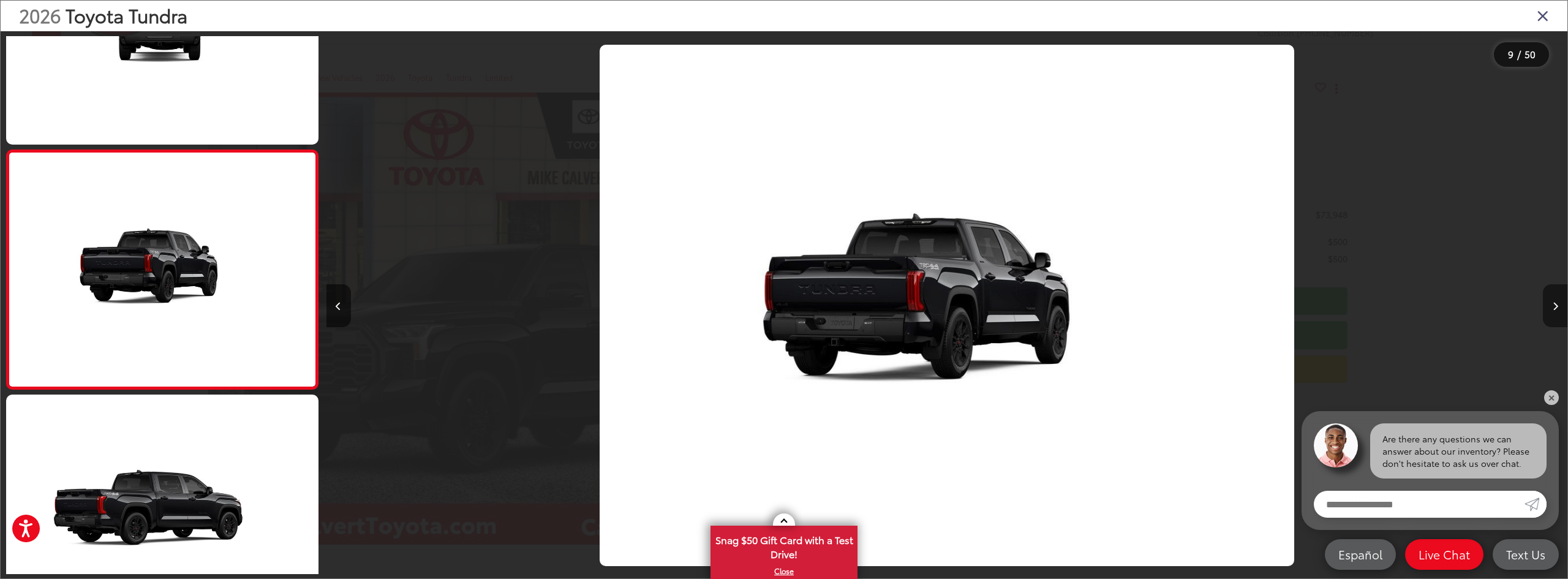
click at [1553, 316] on button "Next image" at bounding box center [1555, 305] width 25 height 43
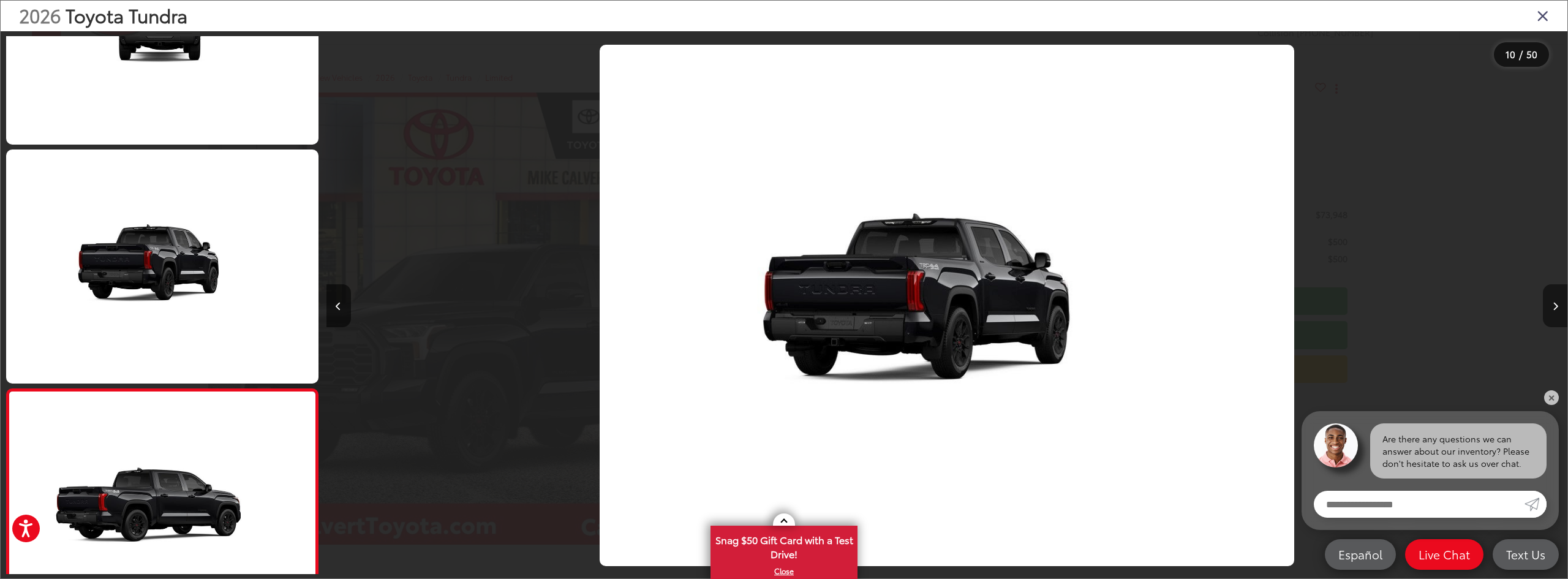
scroll to position [2038, 0]
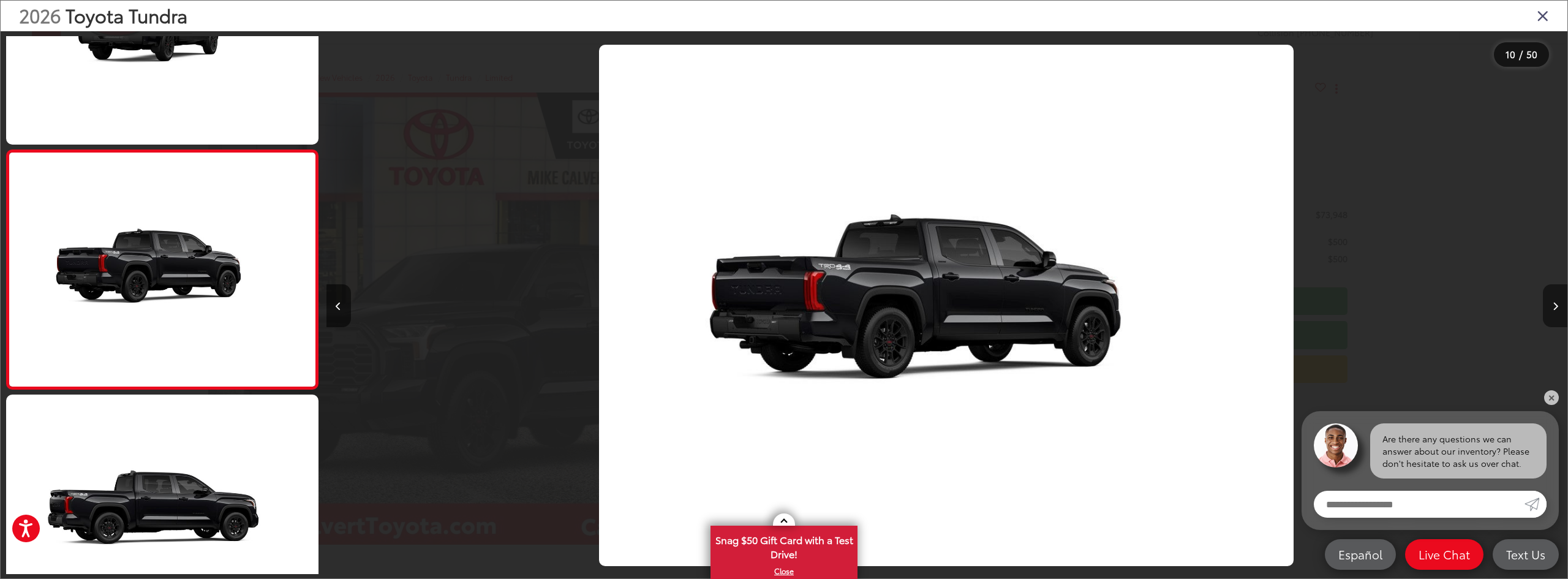
click at [1553, 316] on button "Next image" at bounding box center [1555, 305] width 25 height 43
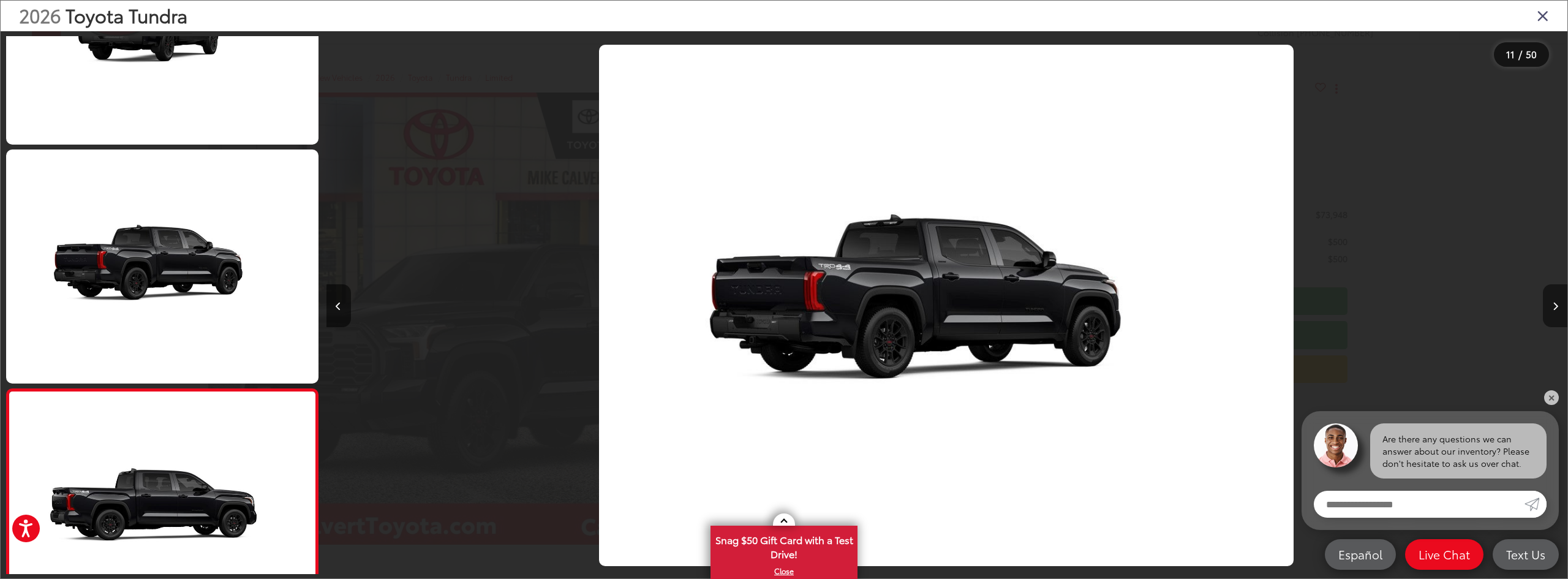
scroll to position [2277, 0]
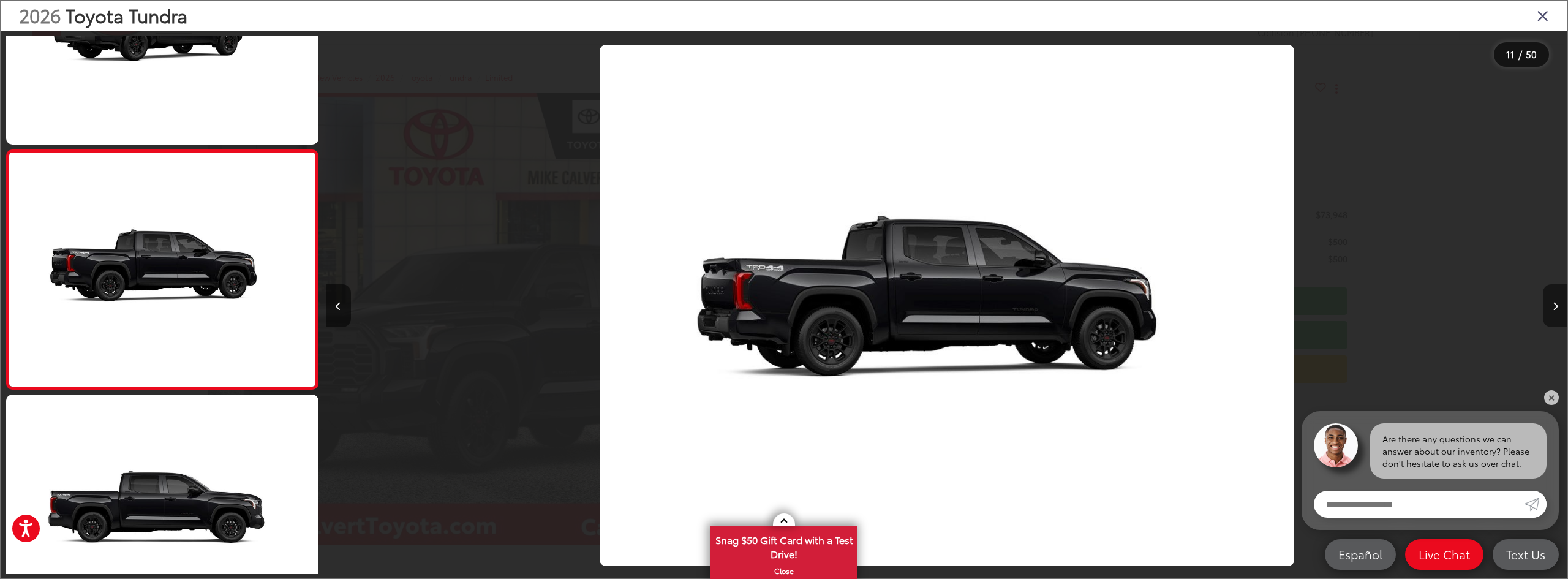
click at [1553, 316] on button "Next image" at bounding box center [1555, 305] width 25 height 43
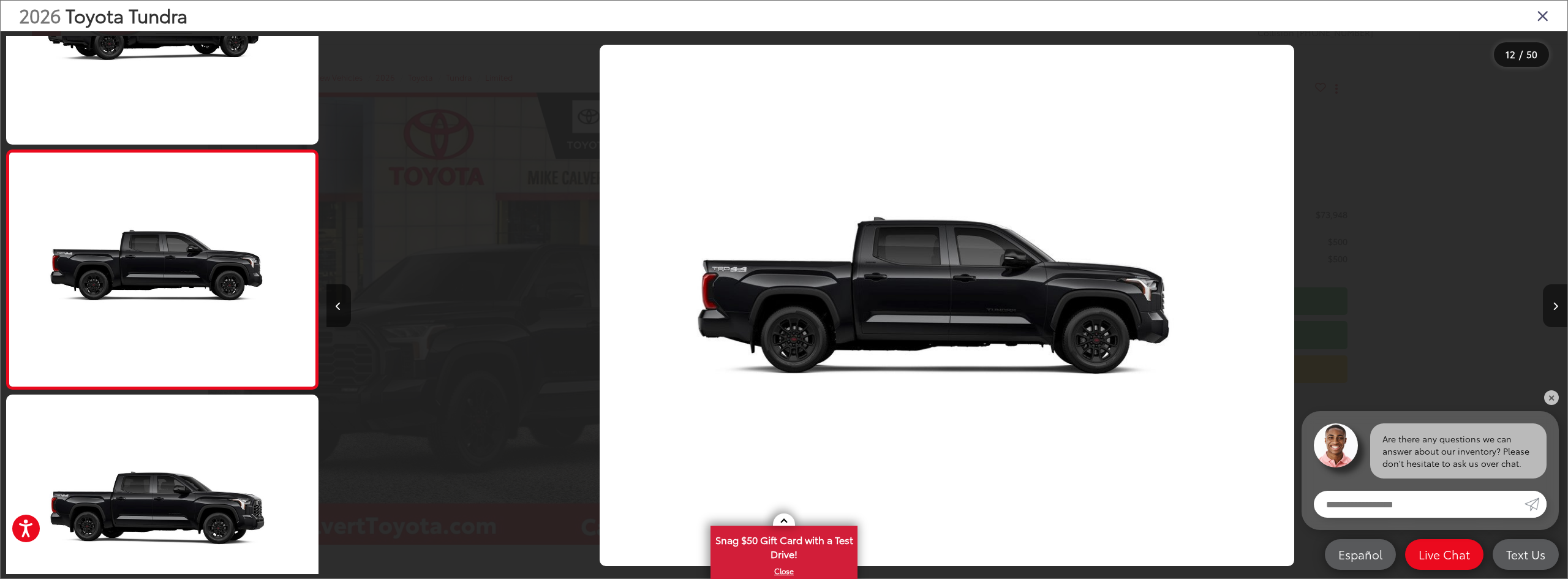
click at [1553, 316] on button "Next image" at bounding box center [1555, 305] width 25 height 43
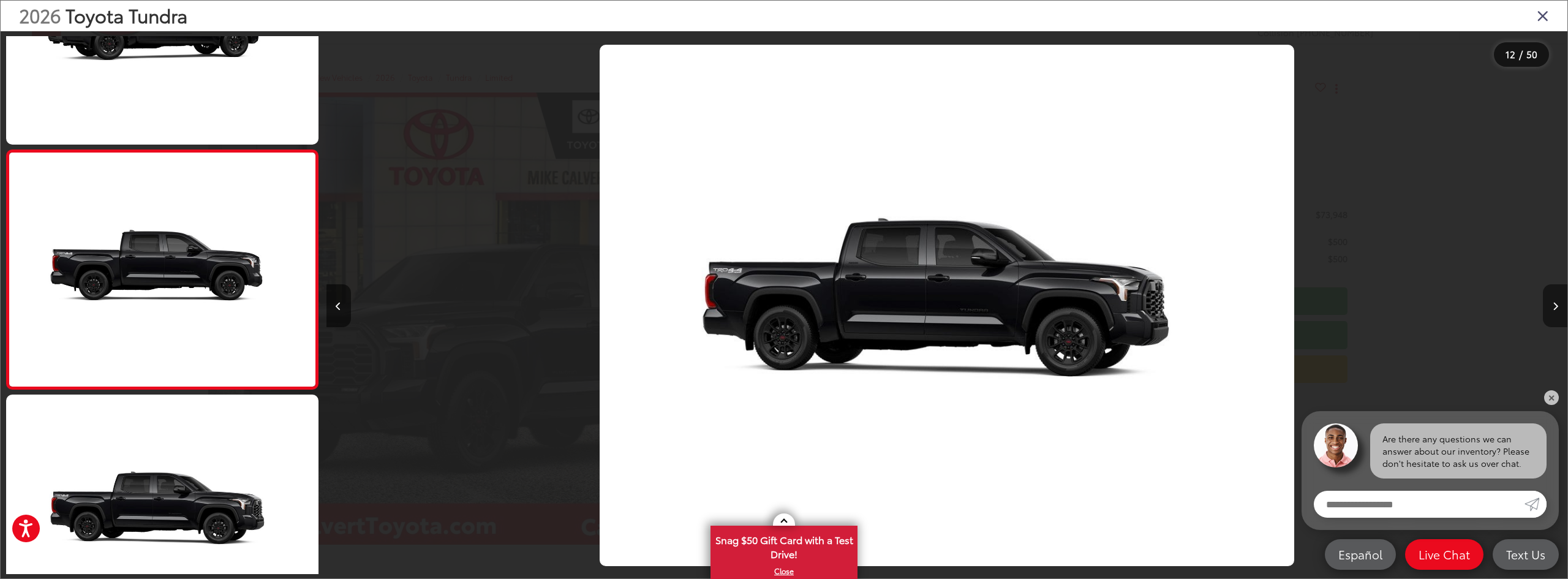
scroll to position [2756, 0]
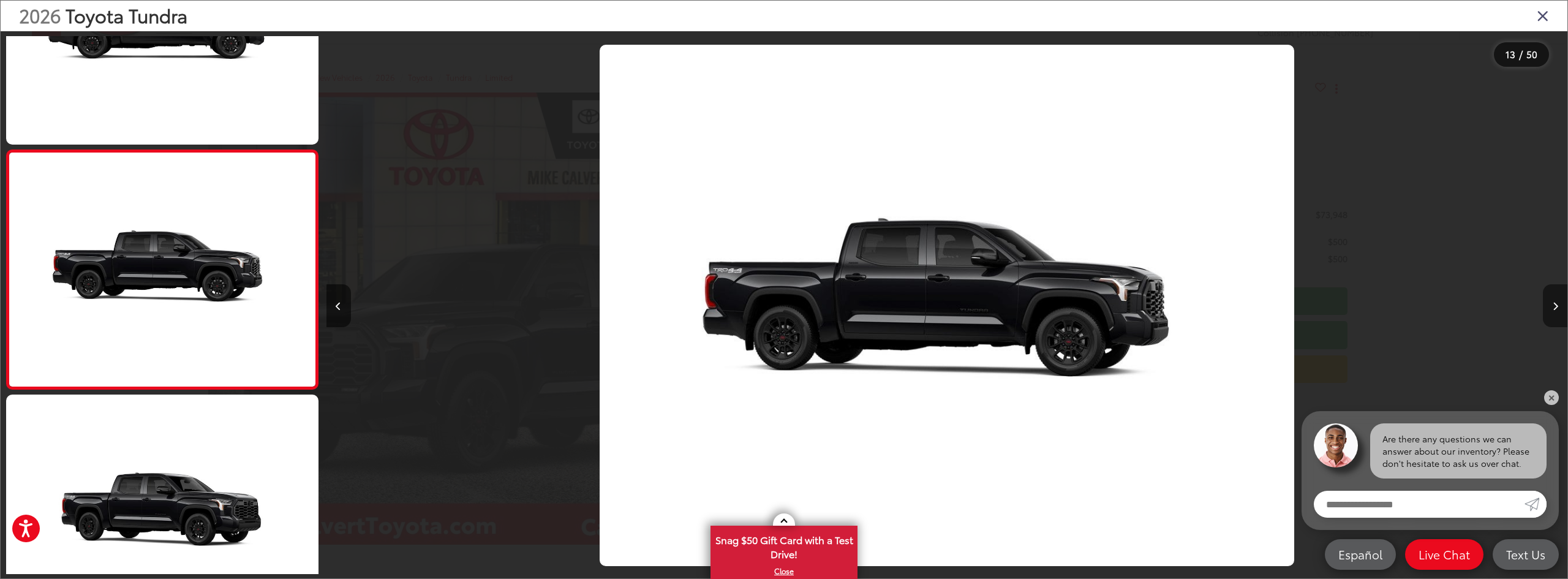
click at [1553, 316] on button "Next image" at bounding box center [1555, 305] width 25 height 43
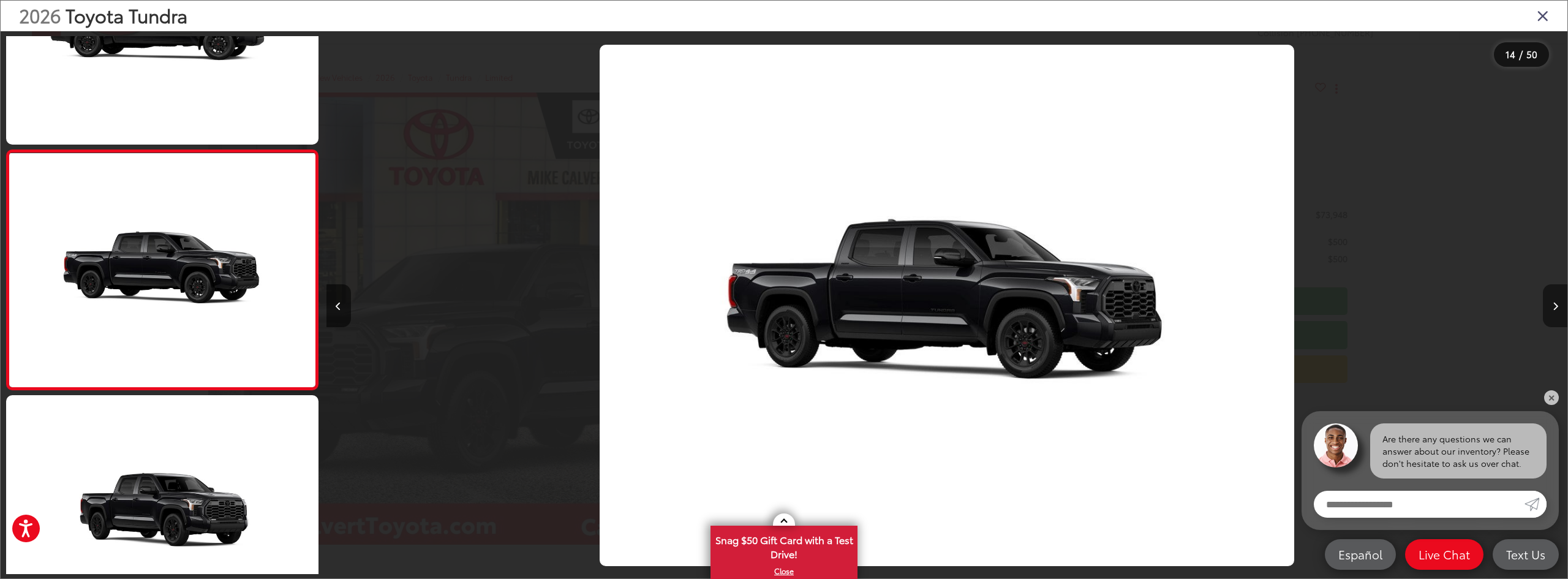
click at [1553, 316] on button "Next image" at bounding box center [1555, 305] width 25 height 43
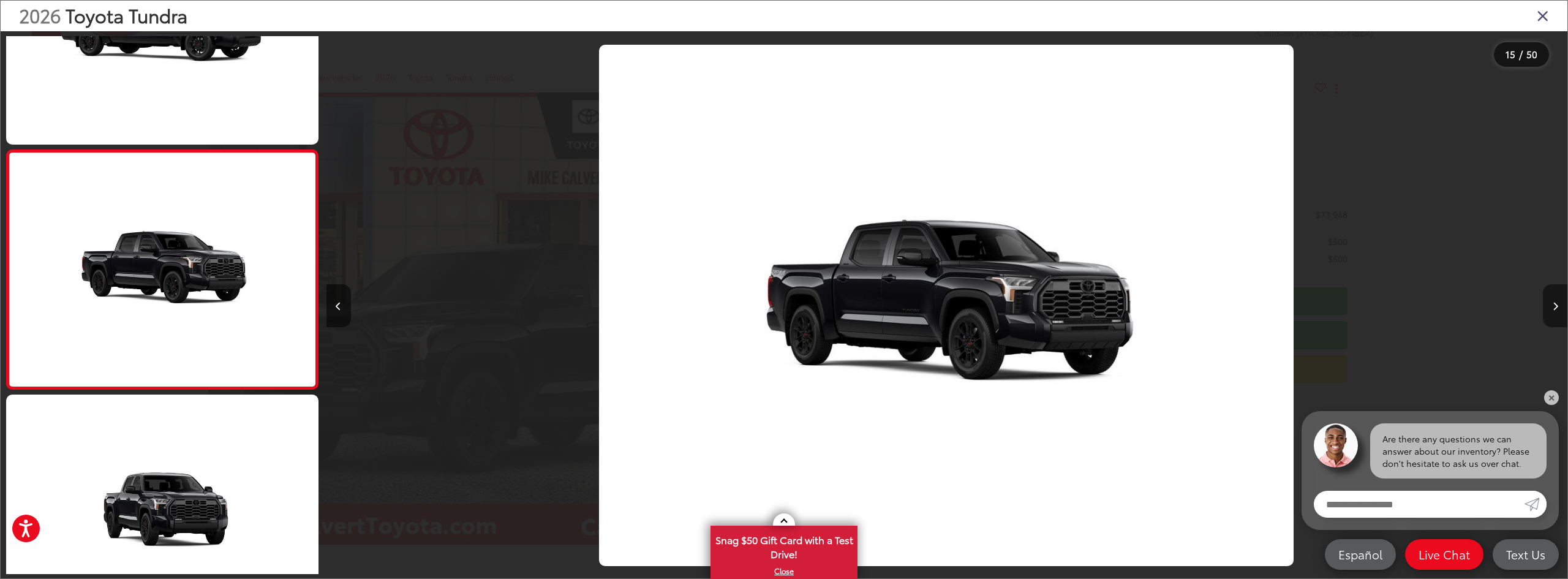
click at [1553, 316] on button "Next image" at bounding box center [1555, 305] width 25 height 43
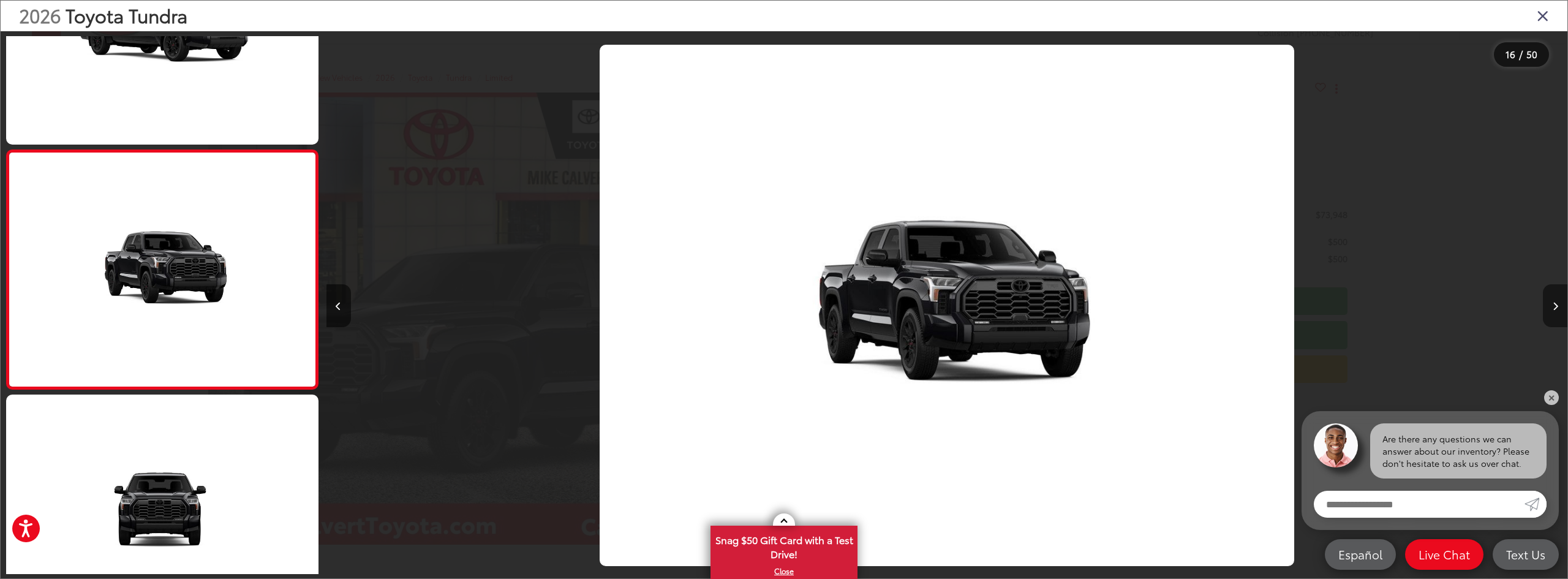
click at [1553, 316] on button "Next image" at bounding box center [1555, 305] width 25 height 43
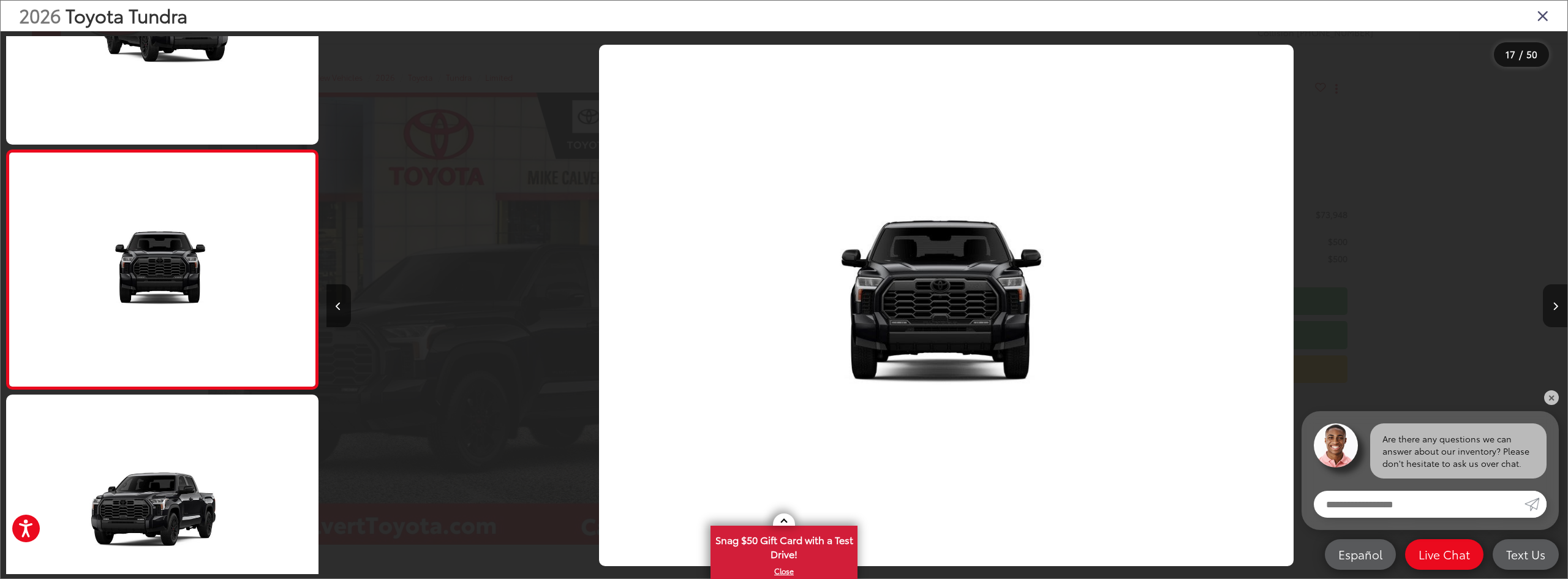
click at [1553, 316] on button "Next image" at bounding box center [1555, 305] width 25 height 43
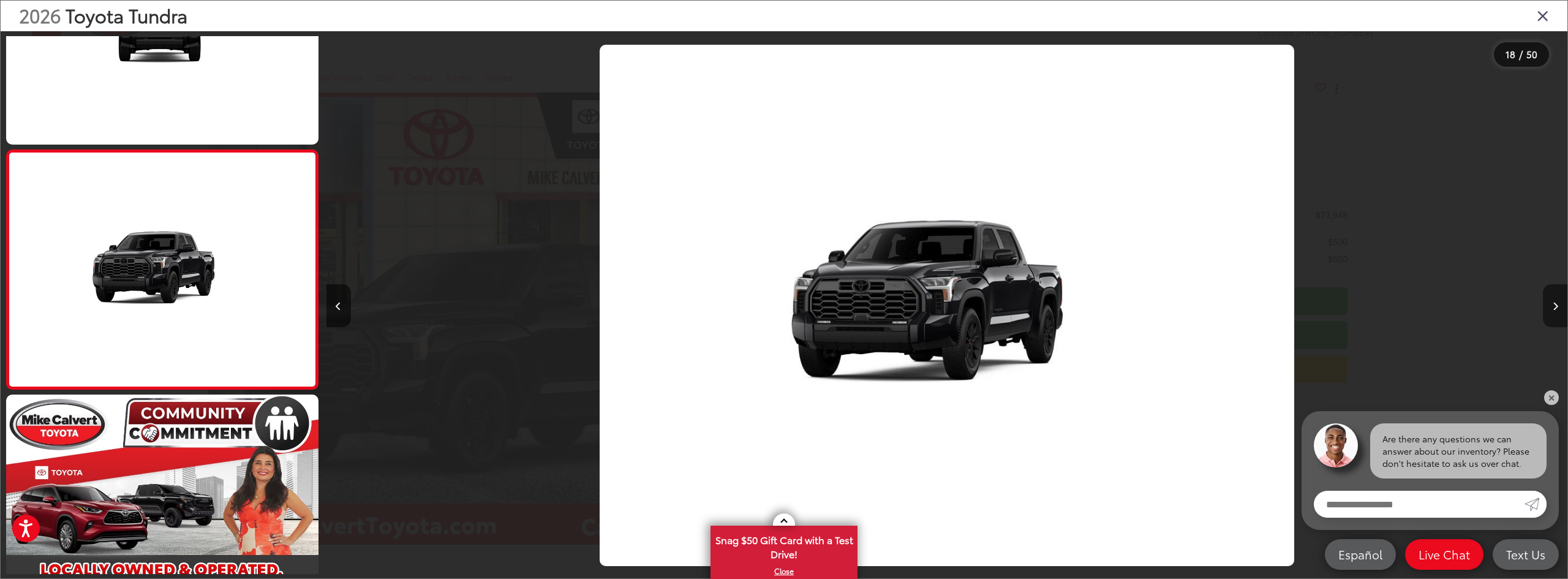
click at [1553, 316] on button "Next image" at bounding box center [1555, 305] width 25 height 43
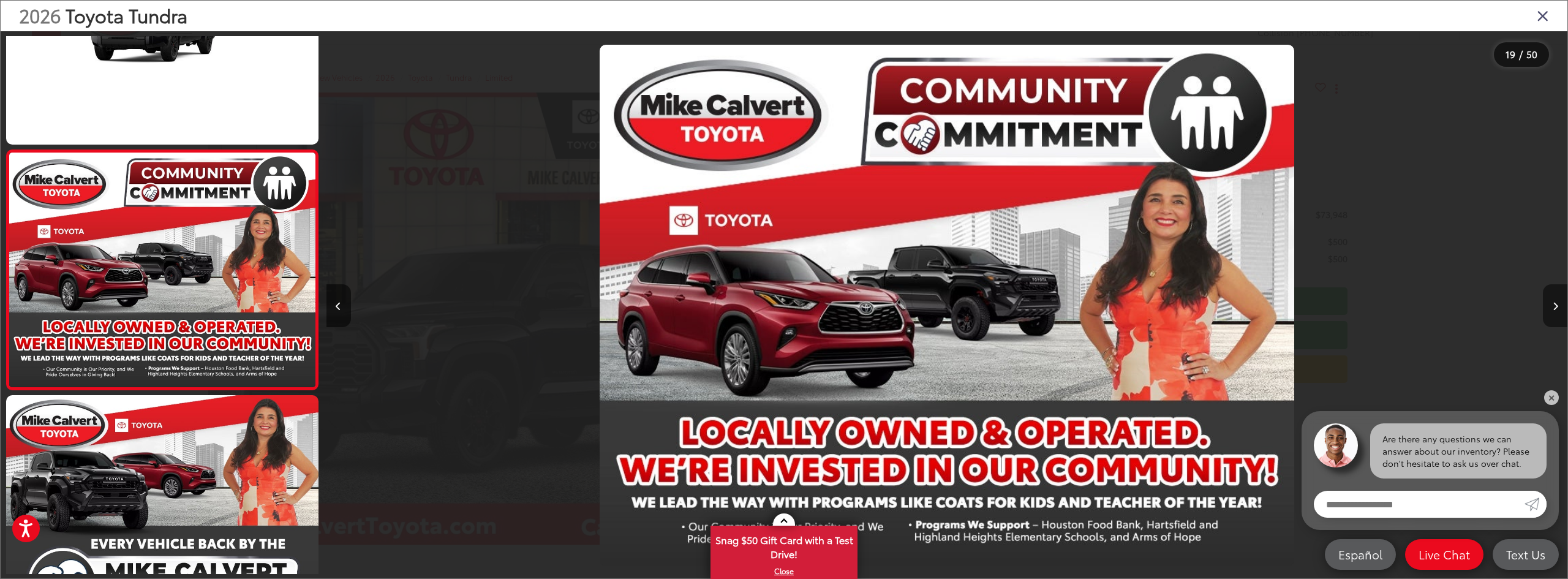
click at [1553, 316] on button "Next image" at bounding box center [1555, 305] width 25 height 43
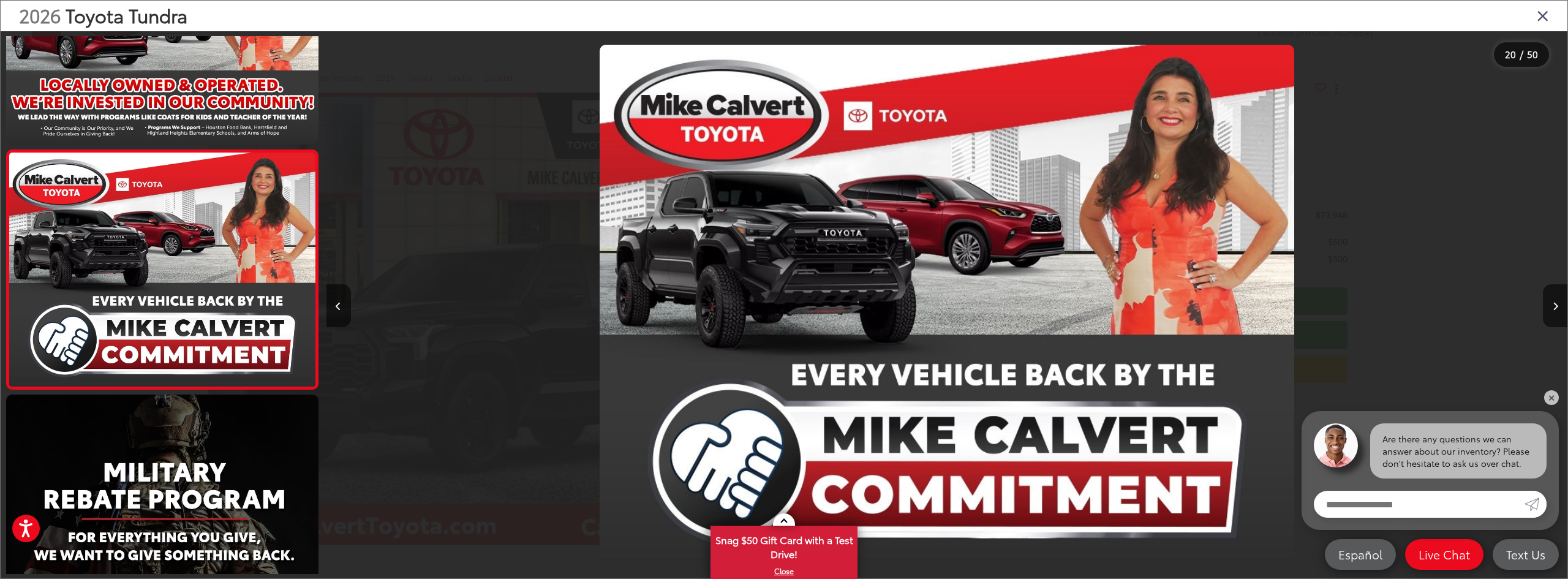
click at [1538, 20] on icon "Close gallery" at bounding box center [1543, 15] width 12 height 16
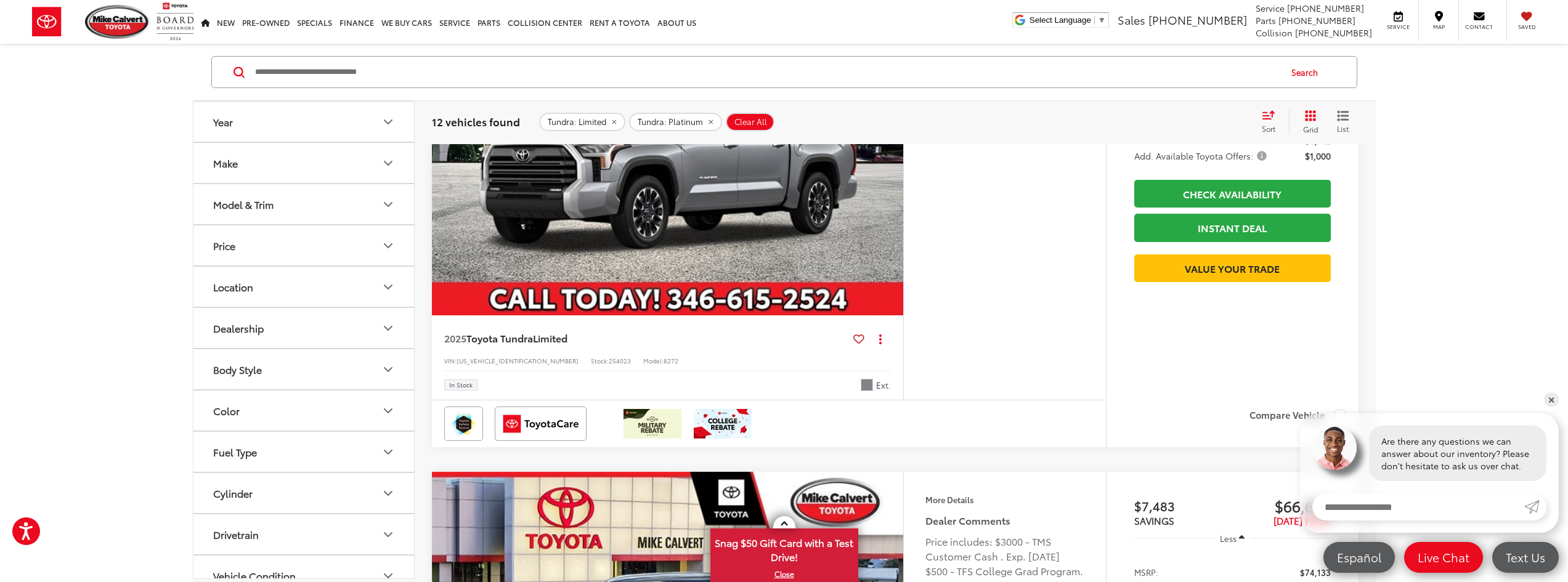
click at [294, 175] on button "Make" at bounding box center [304, 163] width 222 height 40
click at [263, 289] on div "Model & Trim" at bounding box center [243, 283] width 61 height 12
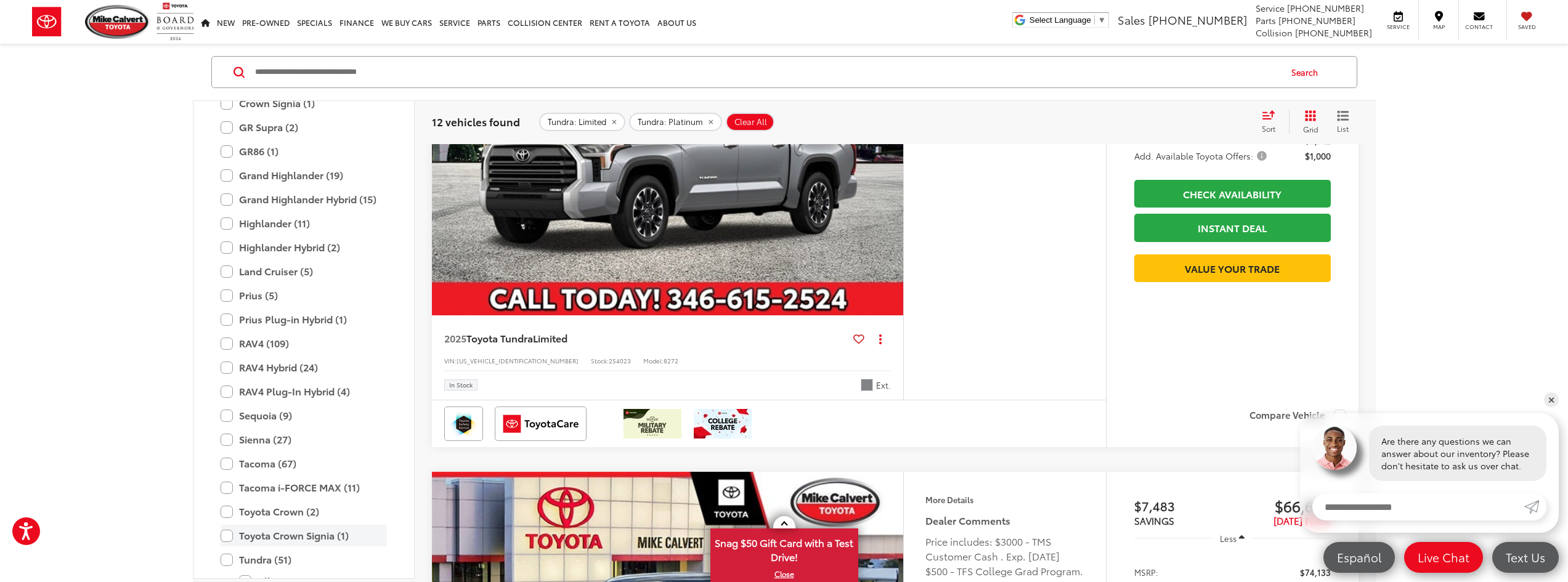
scroll to position [731, 0]
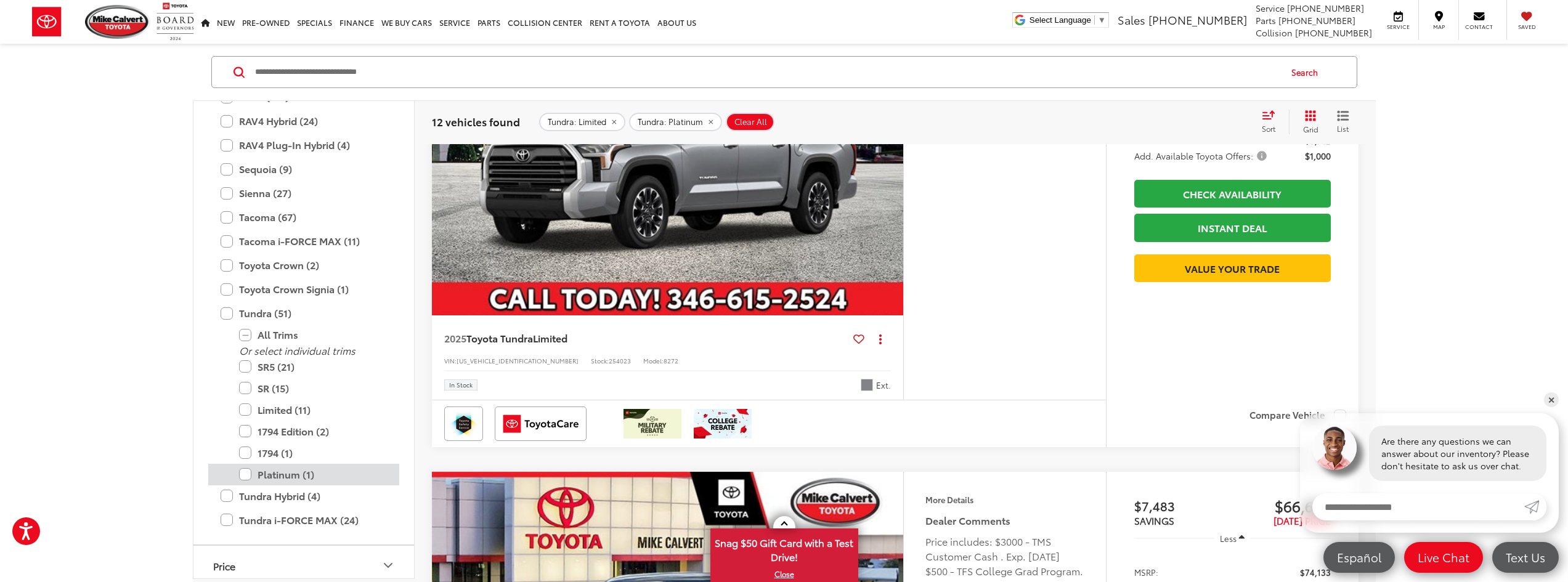
click at [269, 473] on label "Platinum (1)" at bounding box center [313, 474] width 148 height 22
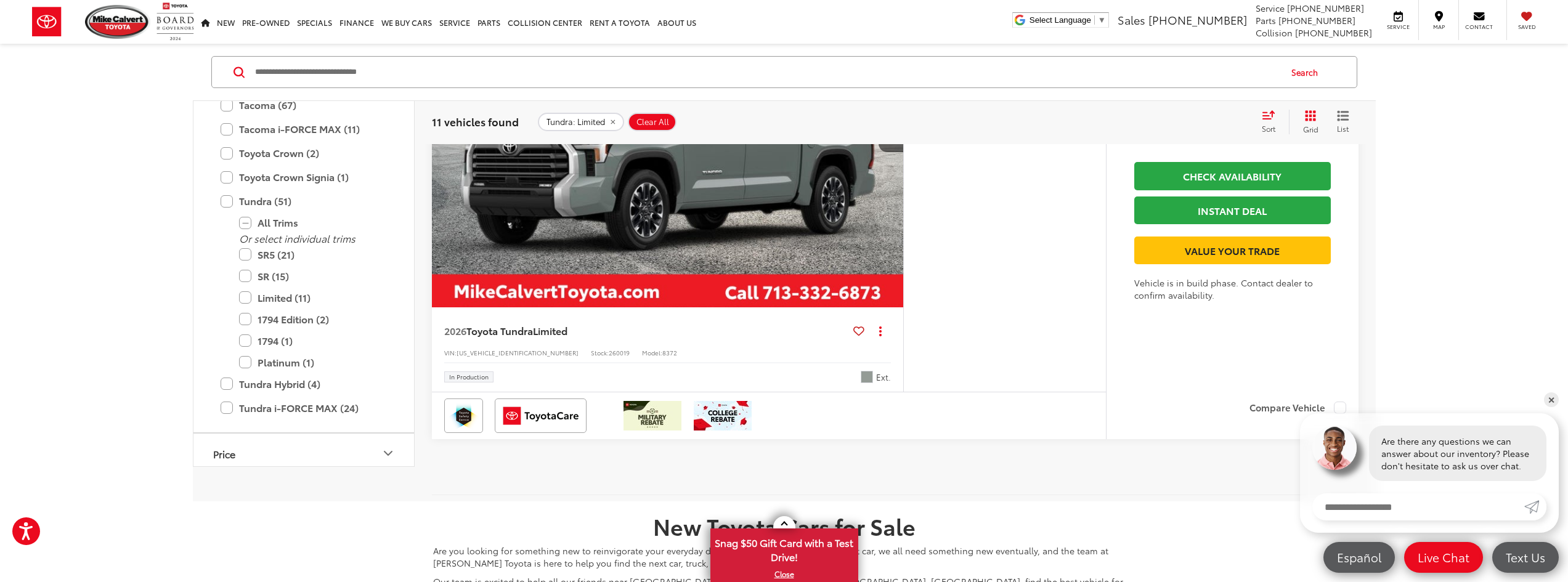
scroll to position [5172, 0]
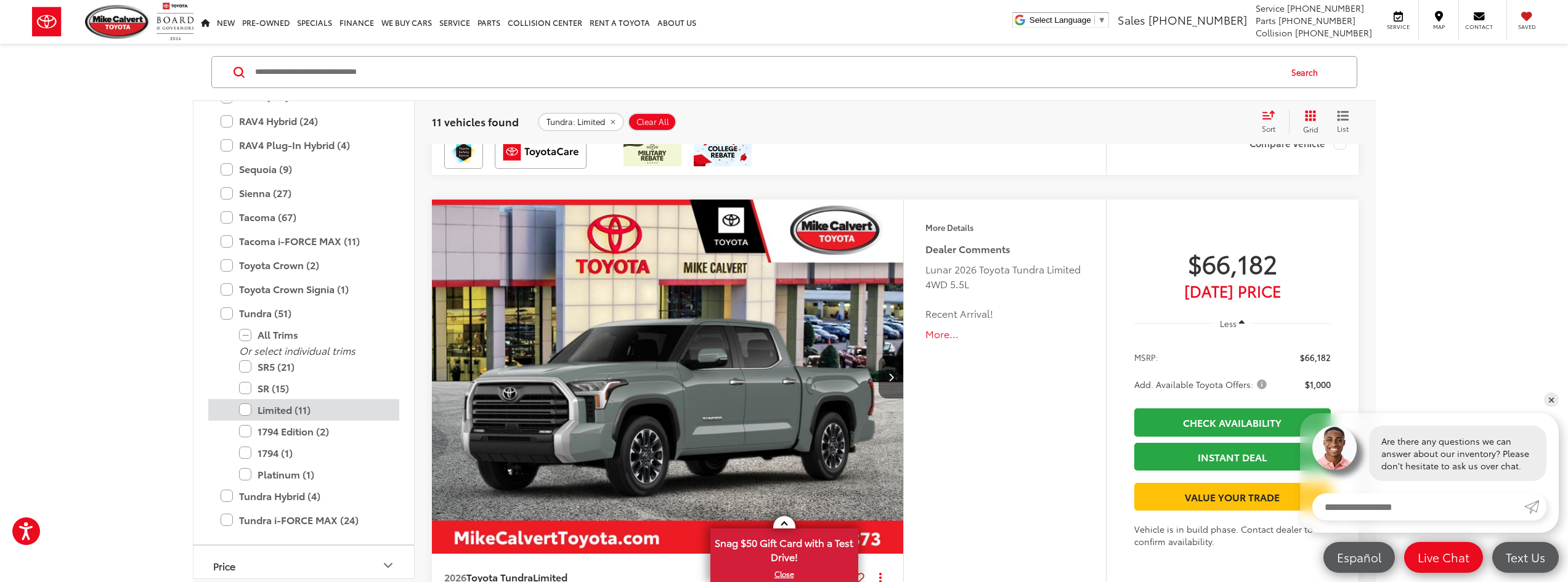
click at [243, 416] on label "Limited (11)" at bounding box center [313, 409] width 148 height 22
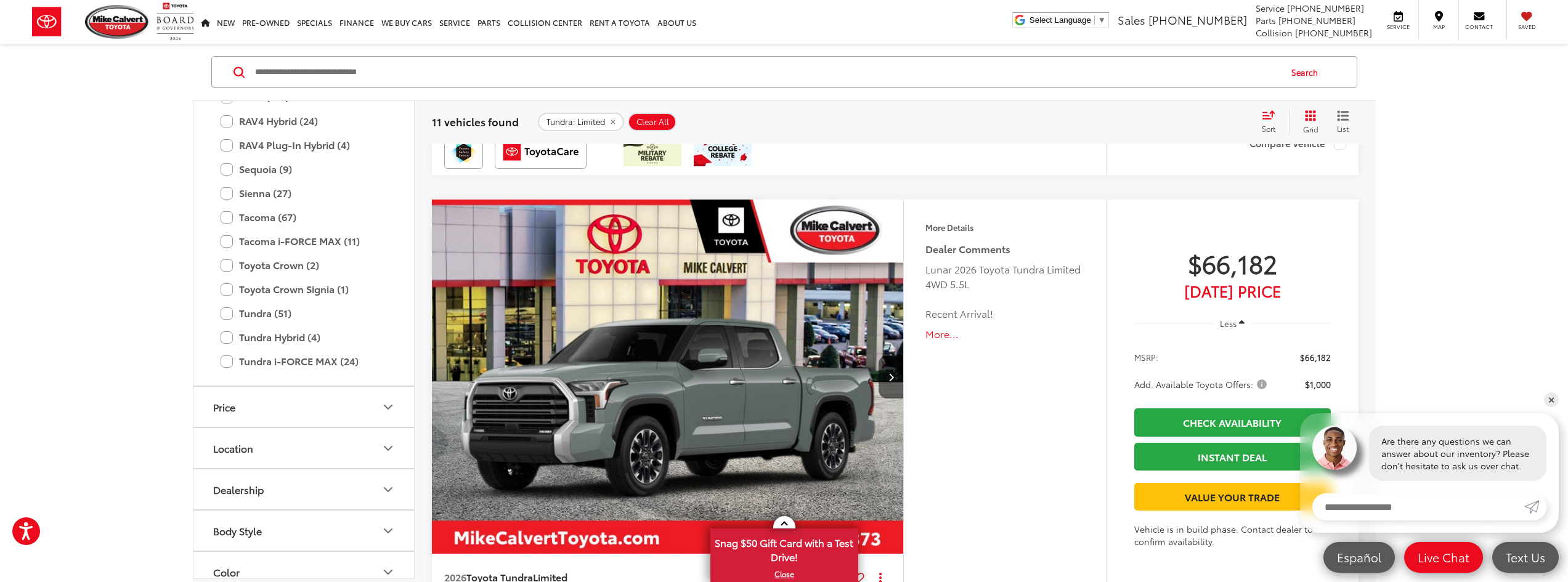
scroll to position [123, 0]
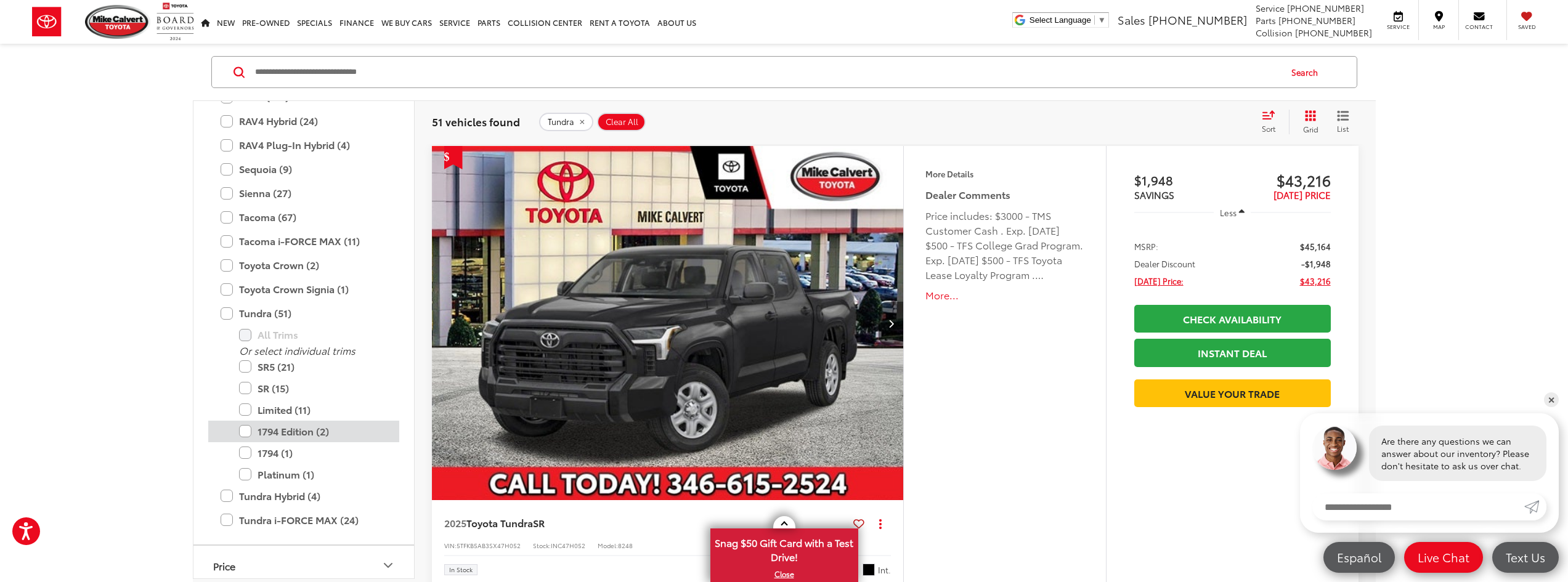
click at [241, 435] on label "1794 Edition (2)" at bounding box center [313, 431] width 148 height 22
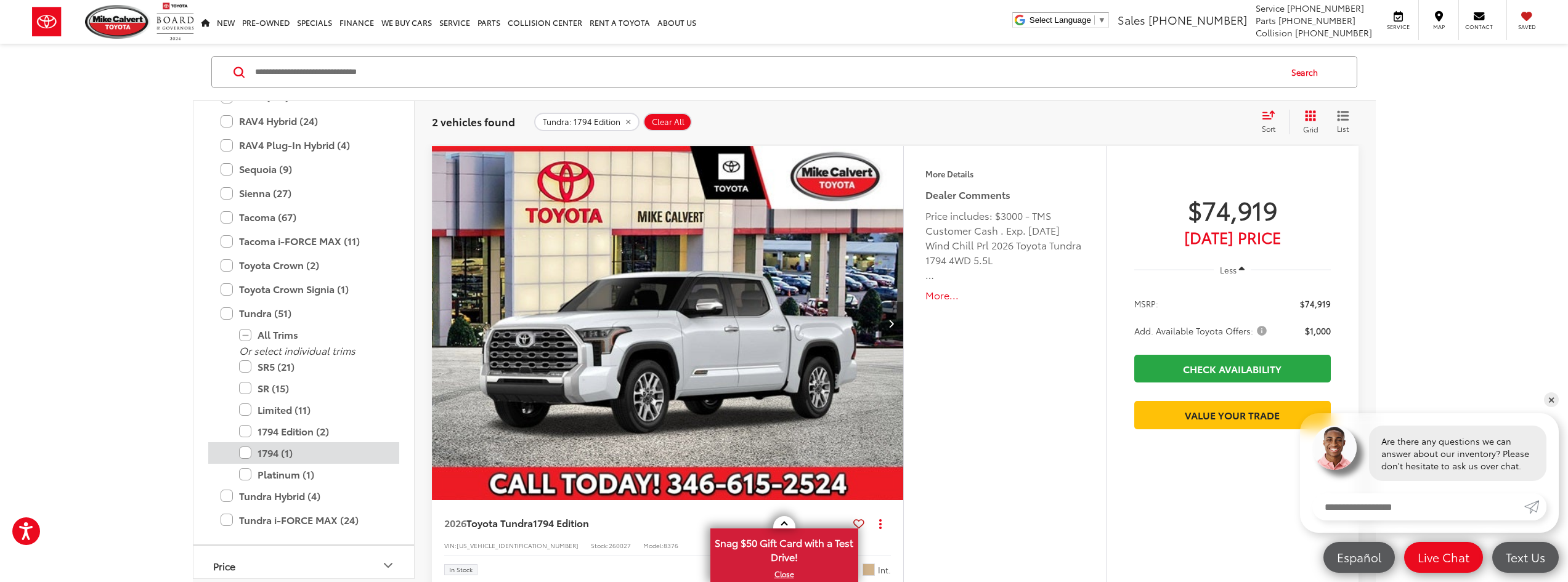
click at [246, 454] on label "1794 (1)" at bounding box center [313, 452] width 148 height 22
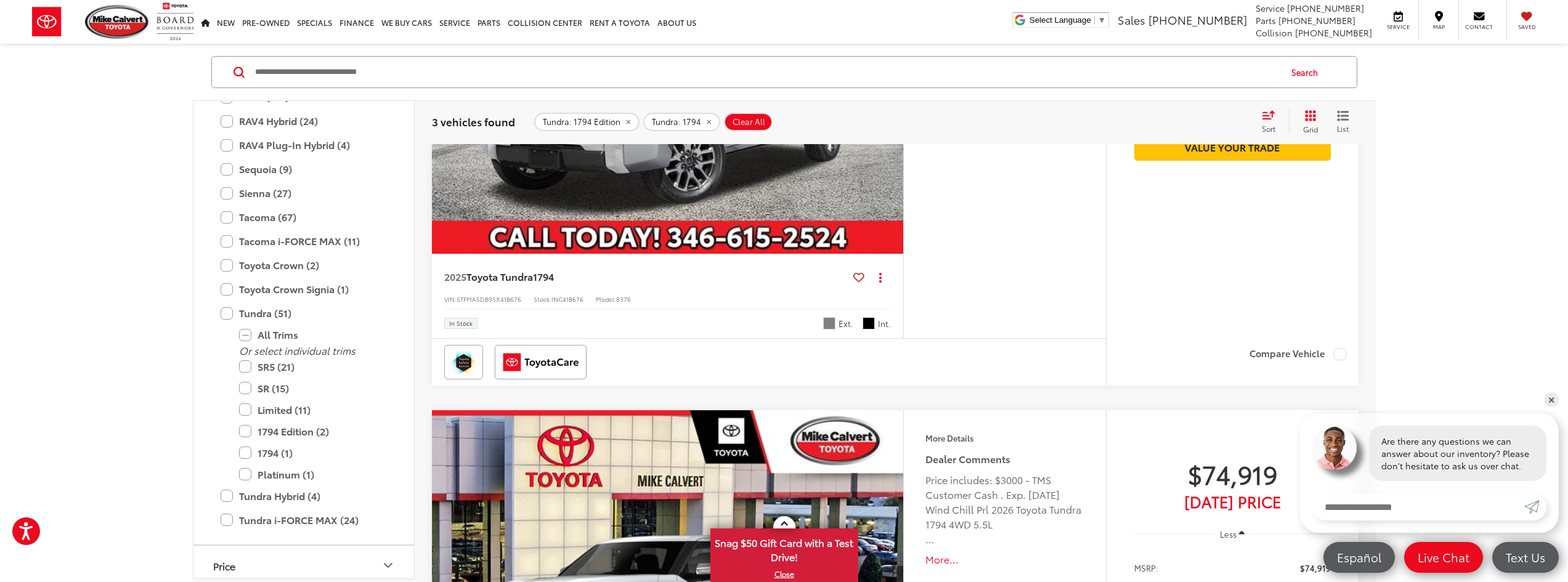
scroll to position [616, 0]
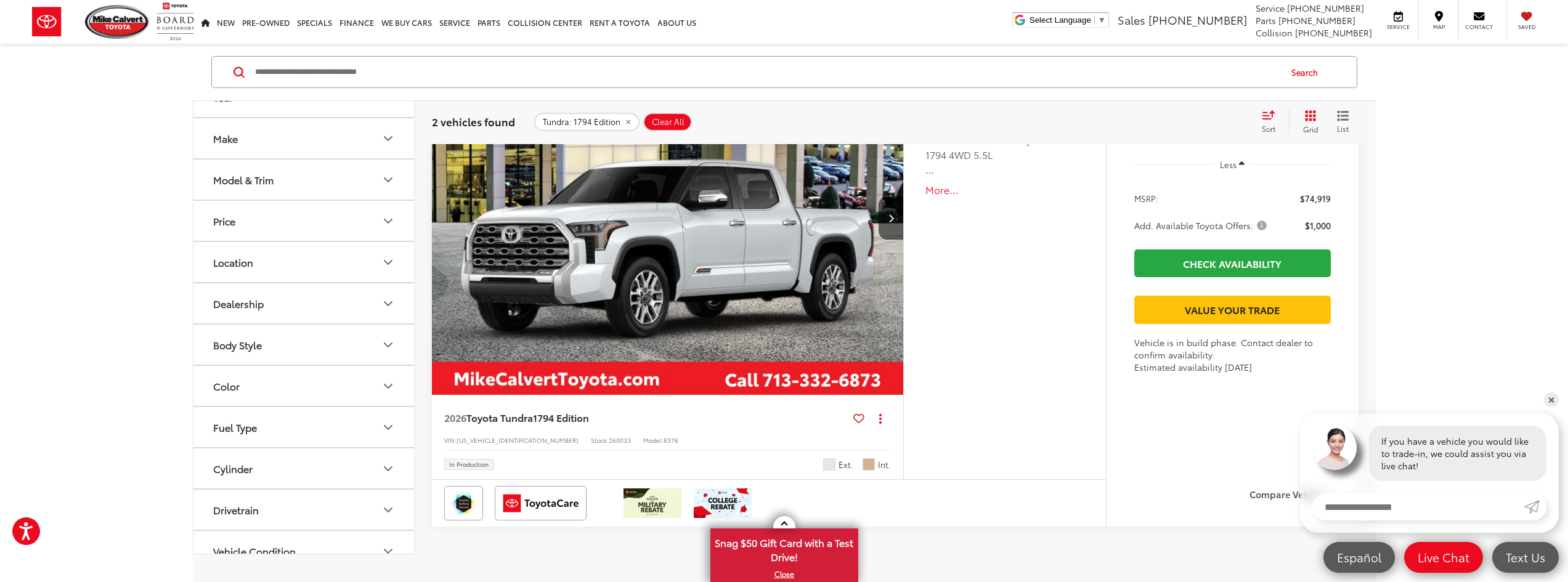
scroll to position [369, 0]
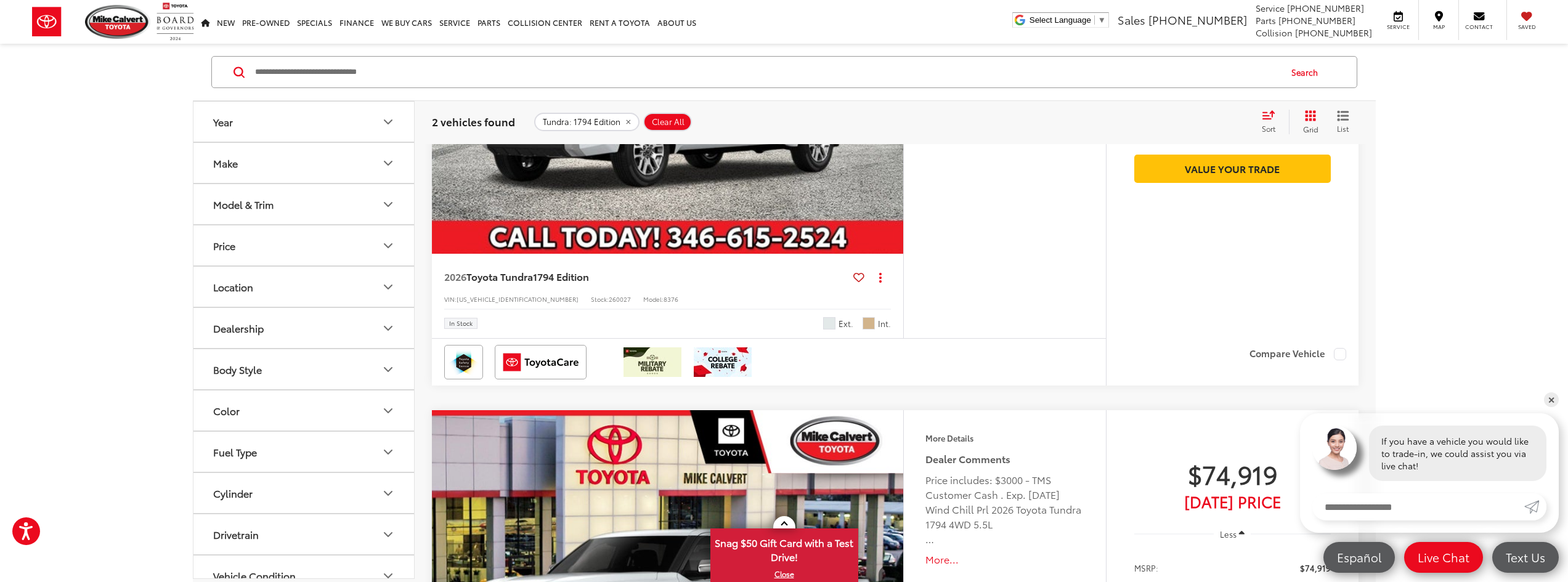
click at [281, 242] on button "Price" at bounding box center [304, 245] width 222 height 40
click at [278, 242] on button "Price" at bounding box center [304, 245] width 222 height 40
click at [305, 214] on button "Model & Trim" at bounding box center [304, 204] width 222 height 40
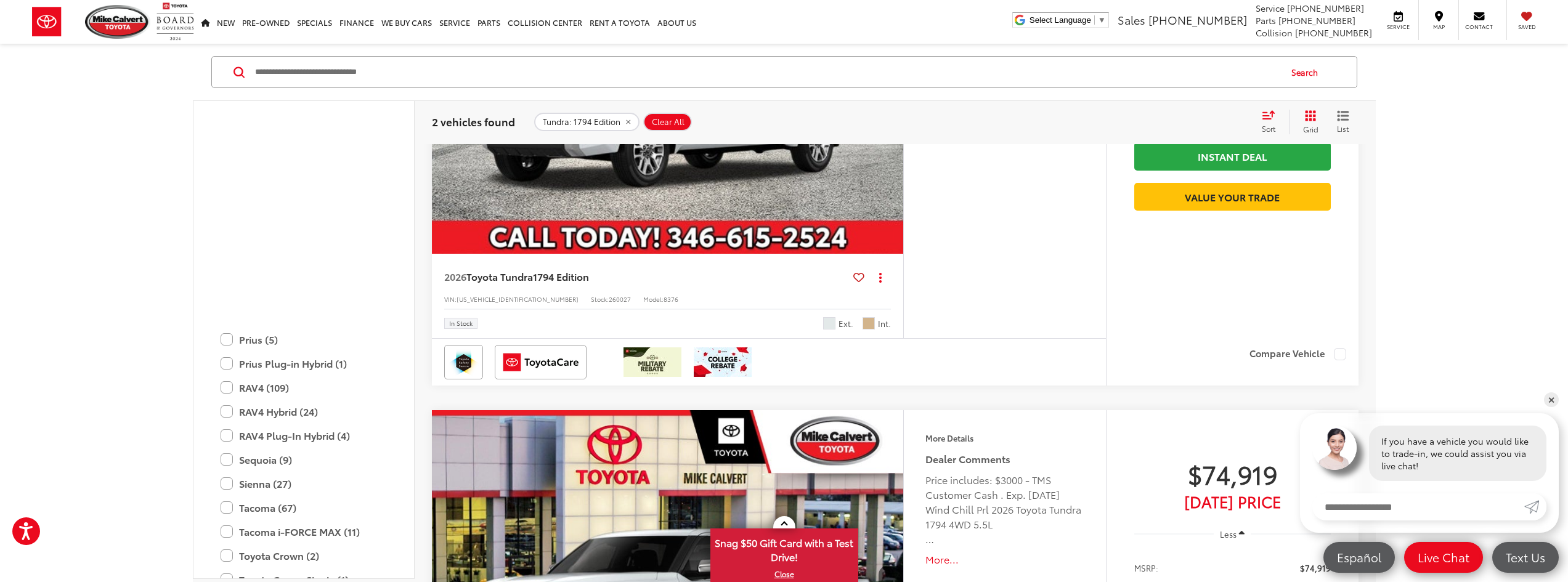
scroll to position [731, 0]
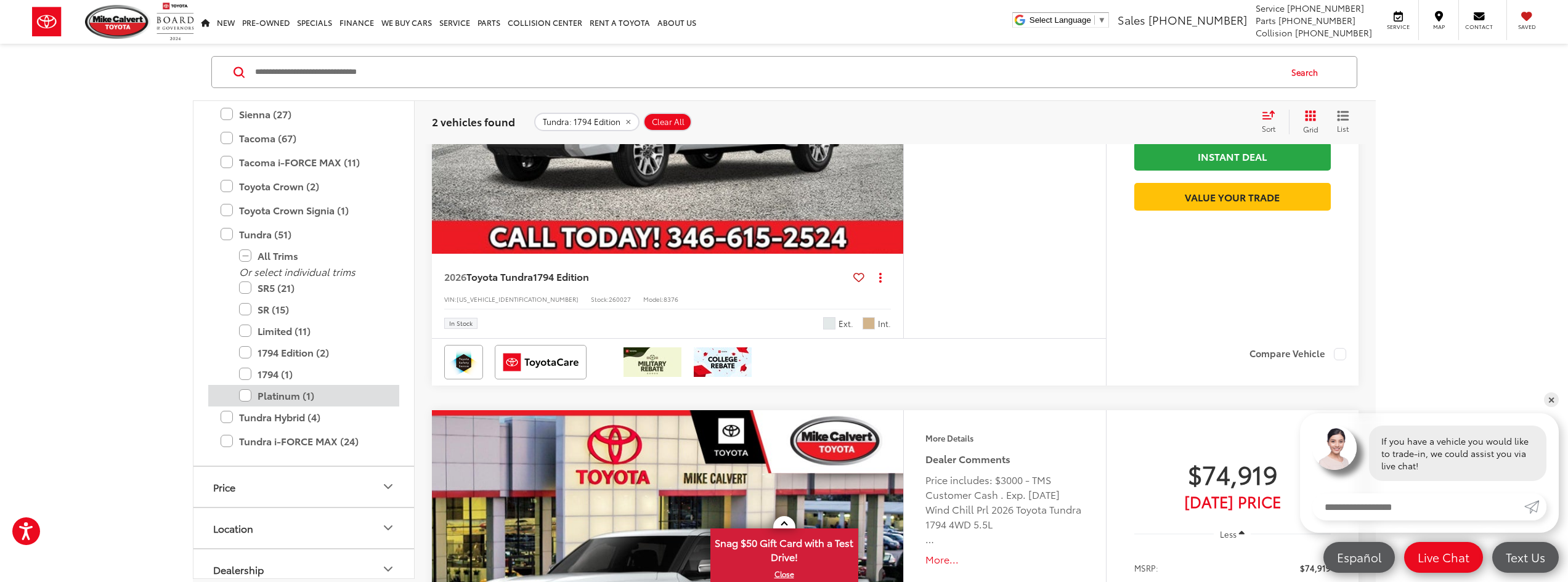
click at [247, 395] on label "Platinum (1)" at bounding box center [313, 395] width 148 height 22
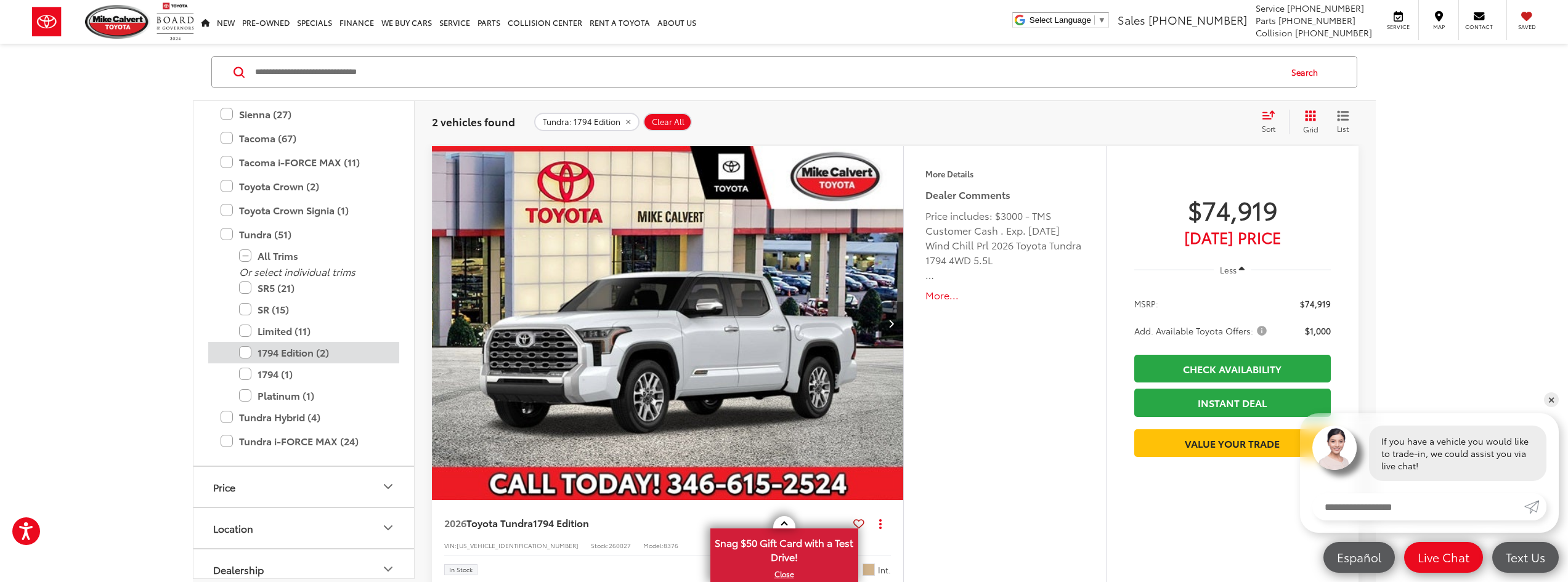
click at [250, 350] on label "1794 Edition (2)" at bounding box center [313, 352] width 148 height 22
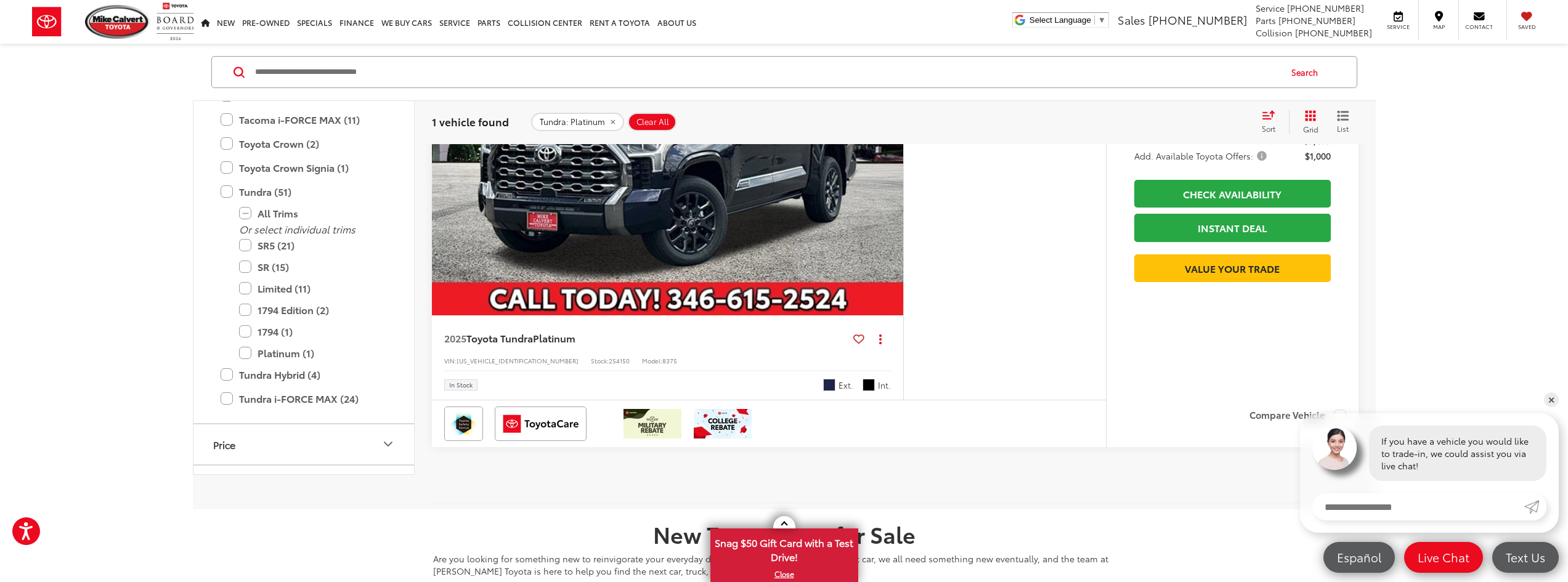
scroll to position [61, 0]
